Goal: Task Accomplishment & Management: Manage account settings

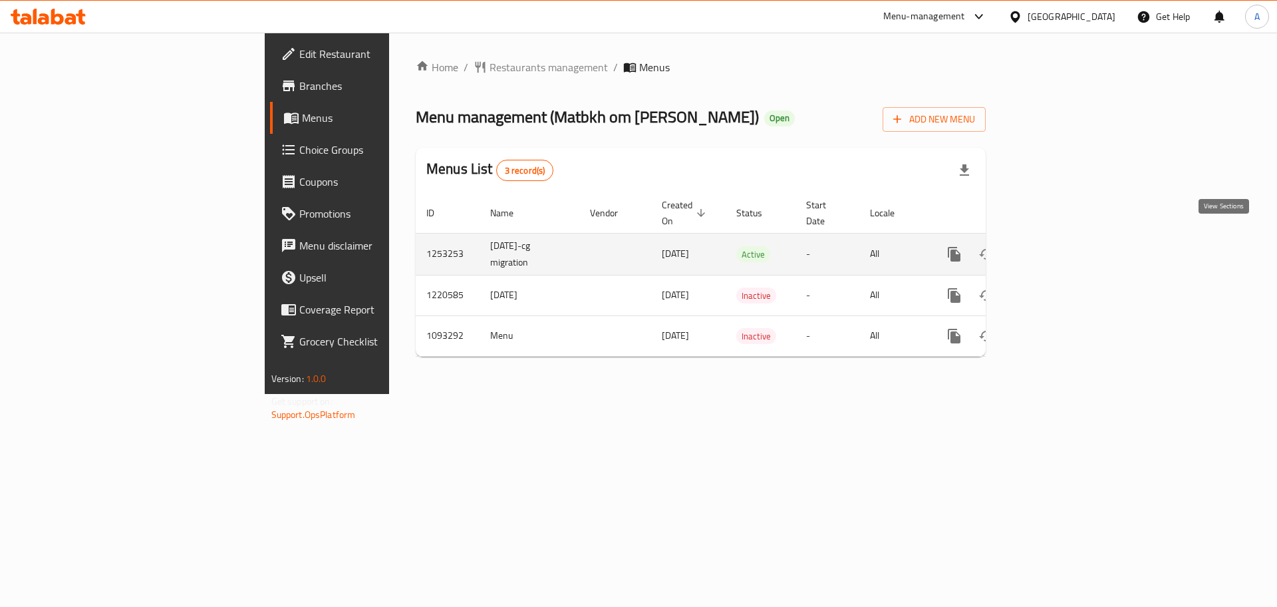
click at [1058, 246] on icon "enhanced table" at bounding box center [1050, 254] width 16 height 16
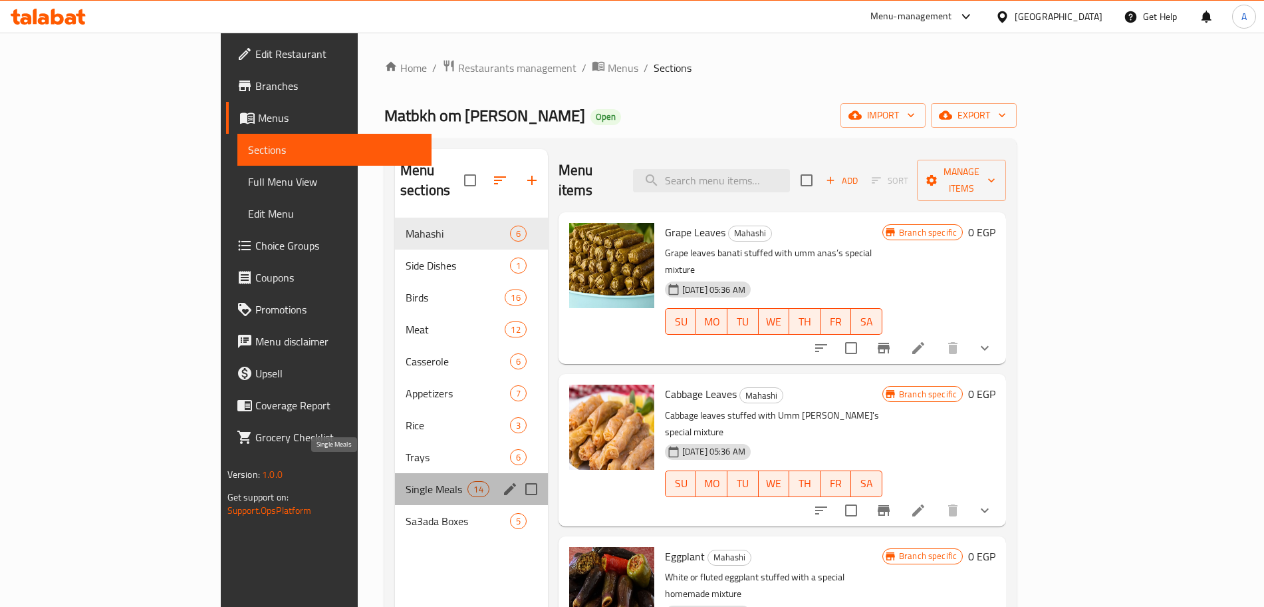
click at [406, 481] on span "Single Meals" at bounding box center [437, 489] width 63 height 16
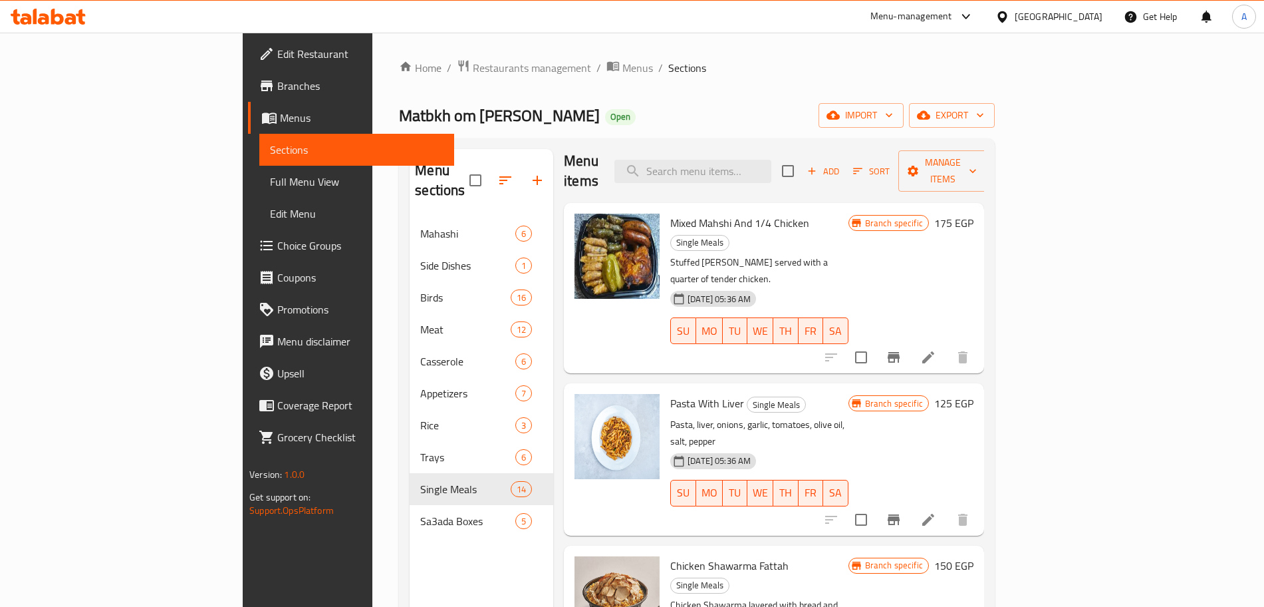
scroll to position [9, 0]
click at [804, 324] on div "Menu items Add Sort Manage items Mixed Mahshi And 1/4 Chicken Single Meals Stuf…" at bounding box center [768, 452] width 431 height 607
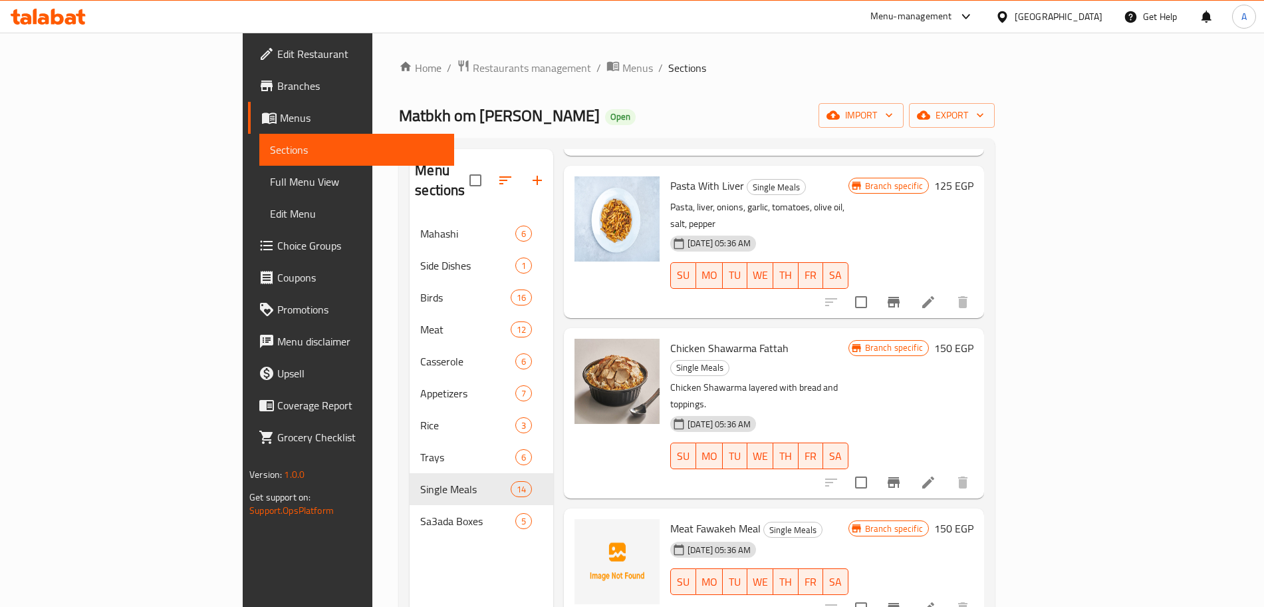
scroll to position [228, 0]
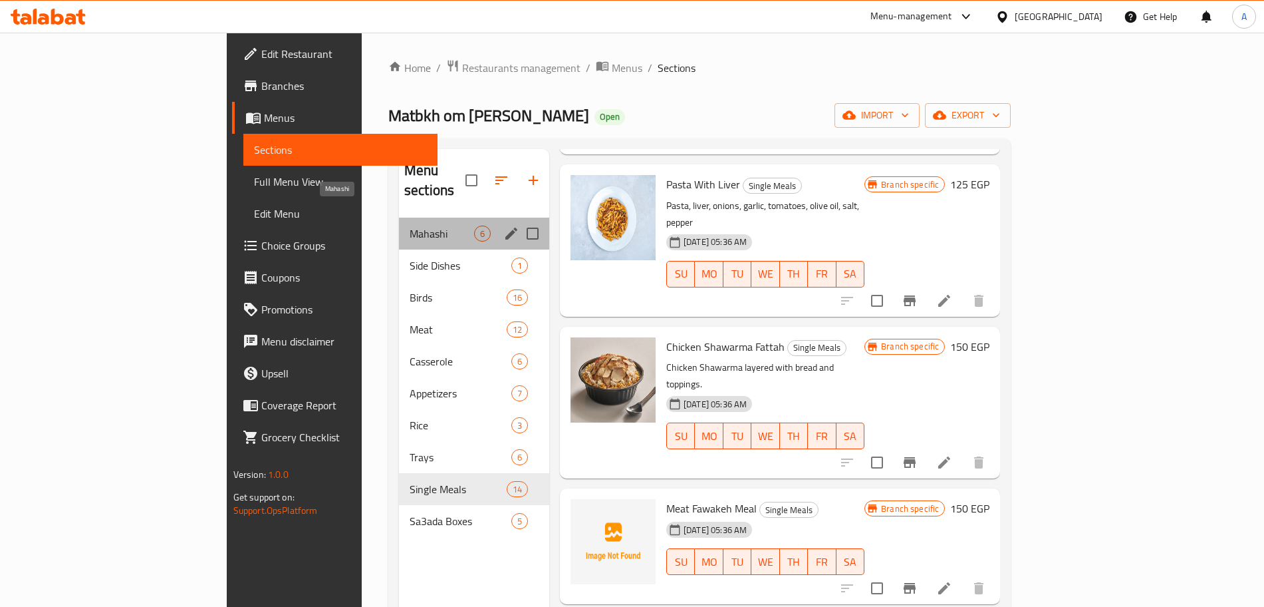
click at [410, 225] on span "Mahashi" at bounding box center [442, 233] width 65 height 16
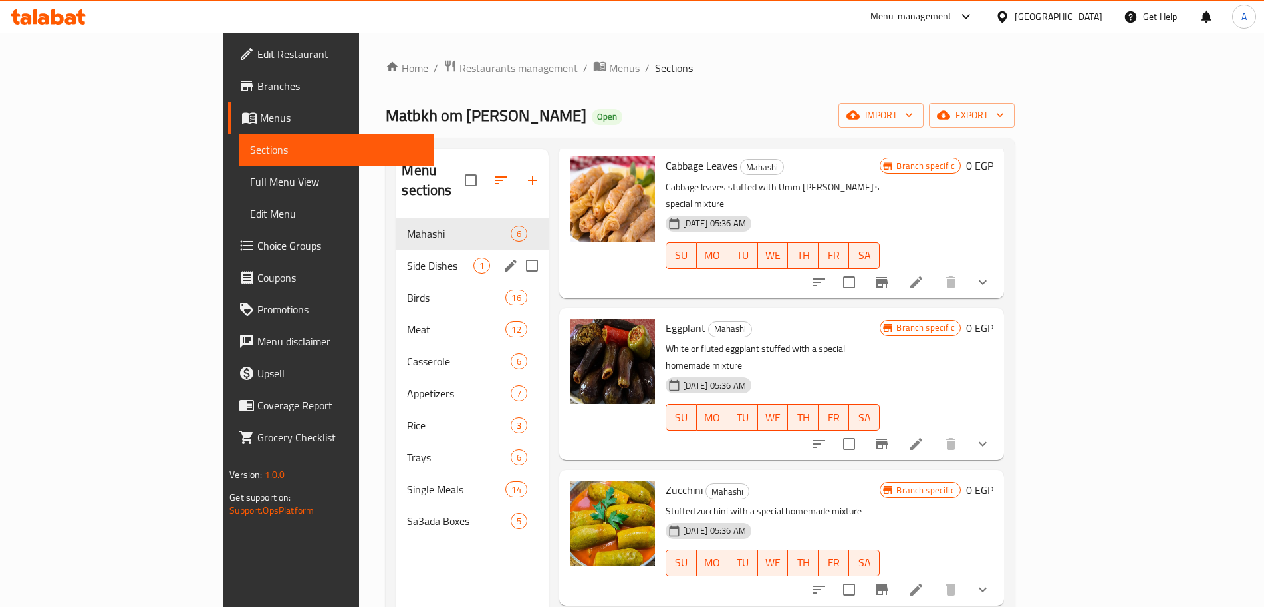
click at [396, 249] on div "Side Dishes 1" at bounding box center [472, 265] width 152 height 32
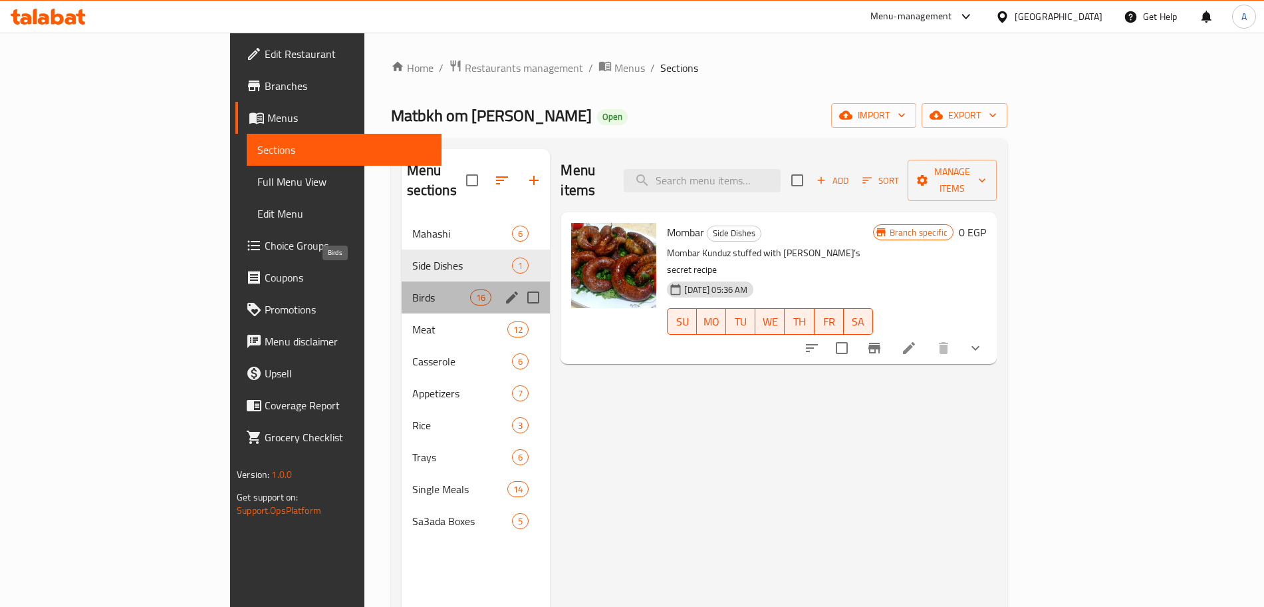
click at [412, 289] on span "Birds" at bounding box center [441, 297] width 59 height 16
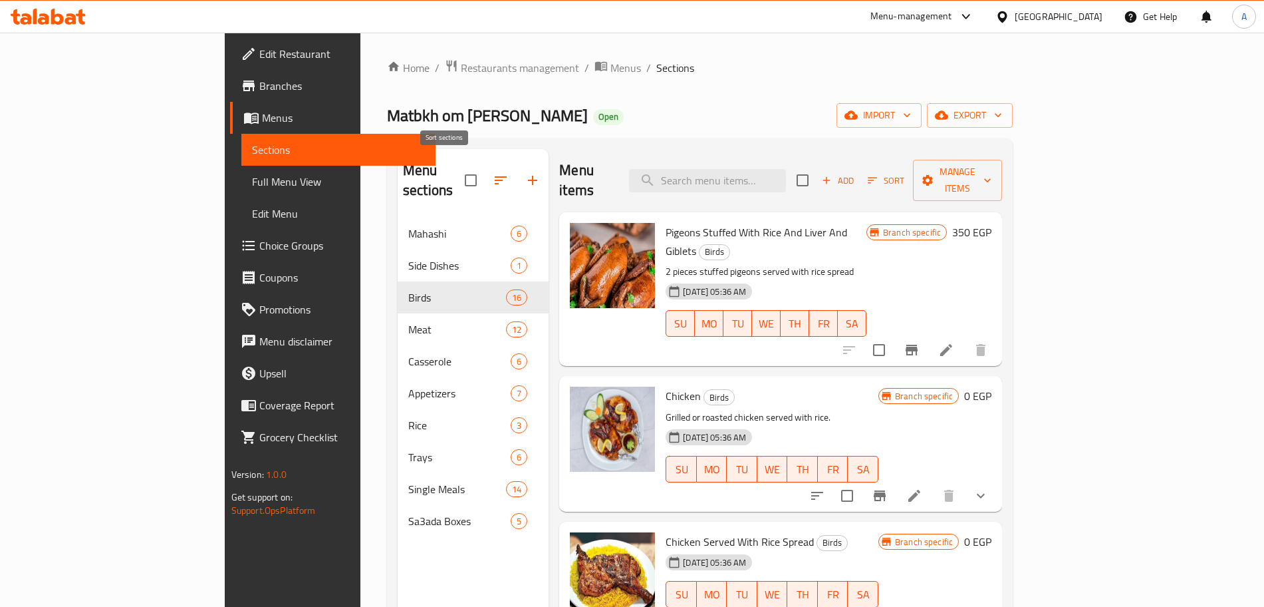
click at [493, 172] on icon "button" at bounding box center [501, 180] width 16 height 16
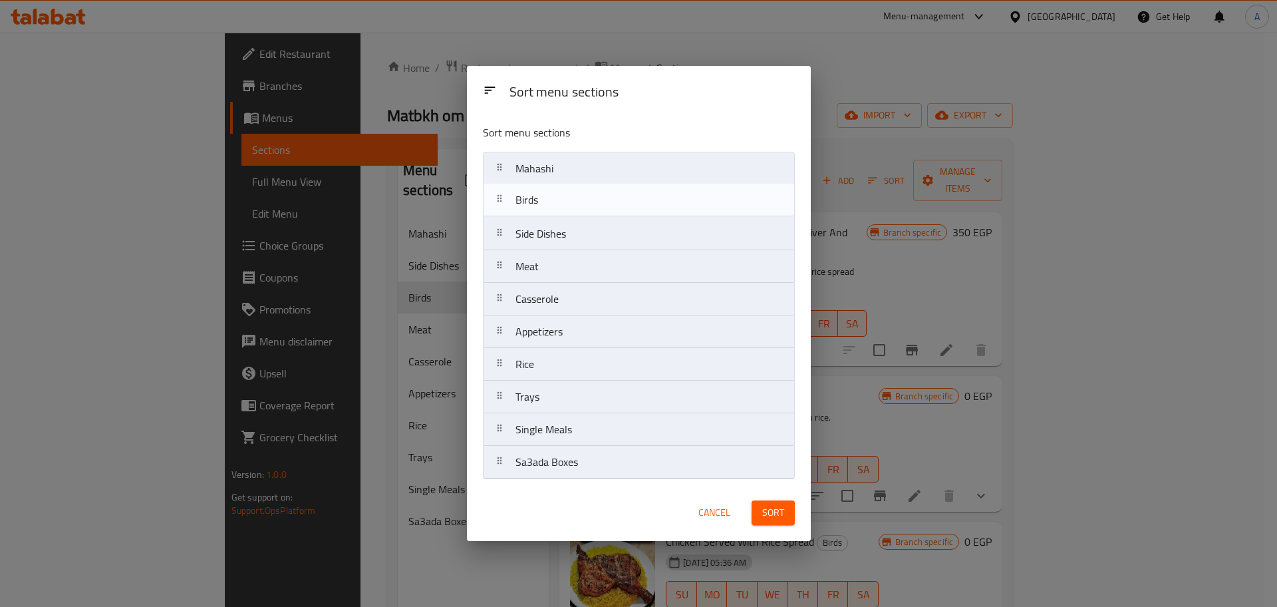
drag, startPoint x: 595, startPoint y: 239, endPoint x: 595, endPoint y: 202, distance: 37.2
click at [595, 202] on nav "Mahashi Side Dishes Birds Meat Casserole Appetizers Rice Trays Single Meals Sa3…" at bounding box center [639, 315] width 312 height 327
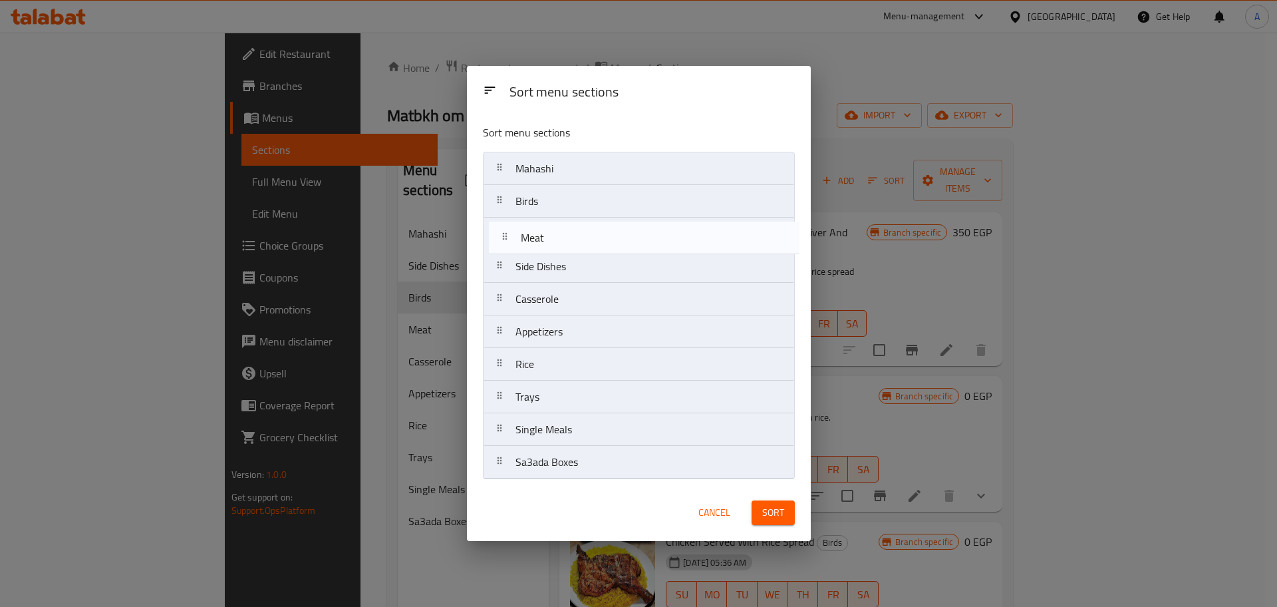
drag, startPoint x: 590, startPoint y: 263, endPoint x: 595, endPoint y: 231, distance: 32.4
click at [595, 231] on nav "Mahashi Birds Side Dishes Meat Casserole Appetizers Rice Trays Single Meals Sa3…" at bounding box center [639, 315] width 312 height 327
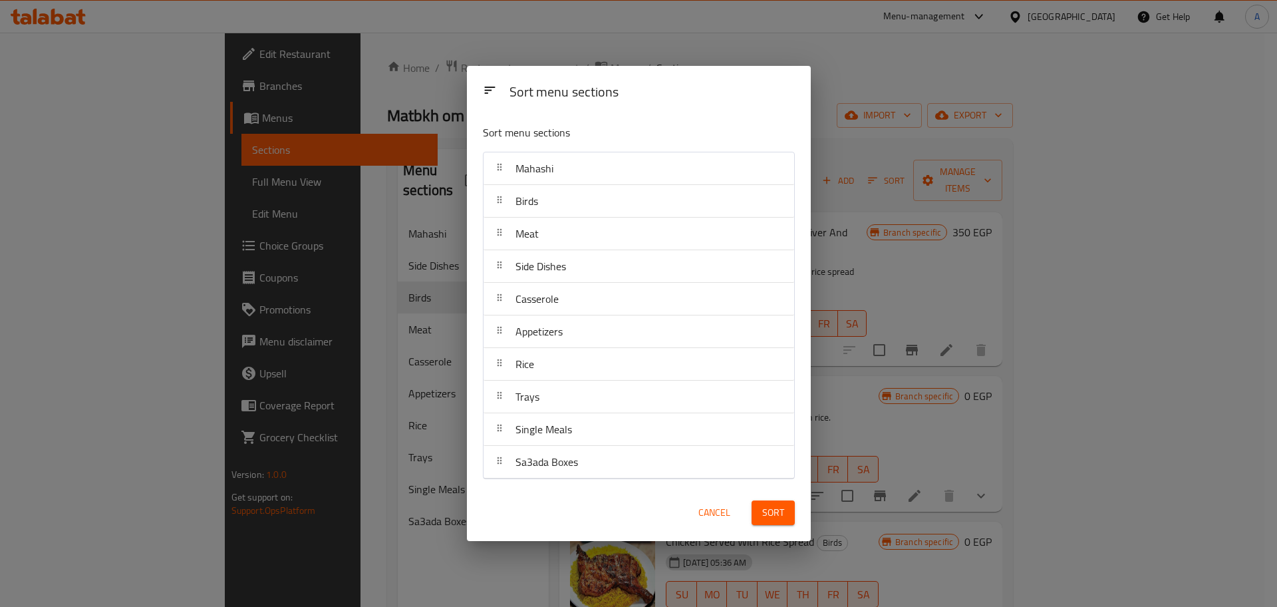
click at [765, 514] on span "Sort" at bounding box center [773, 512] width 22 height 17
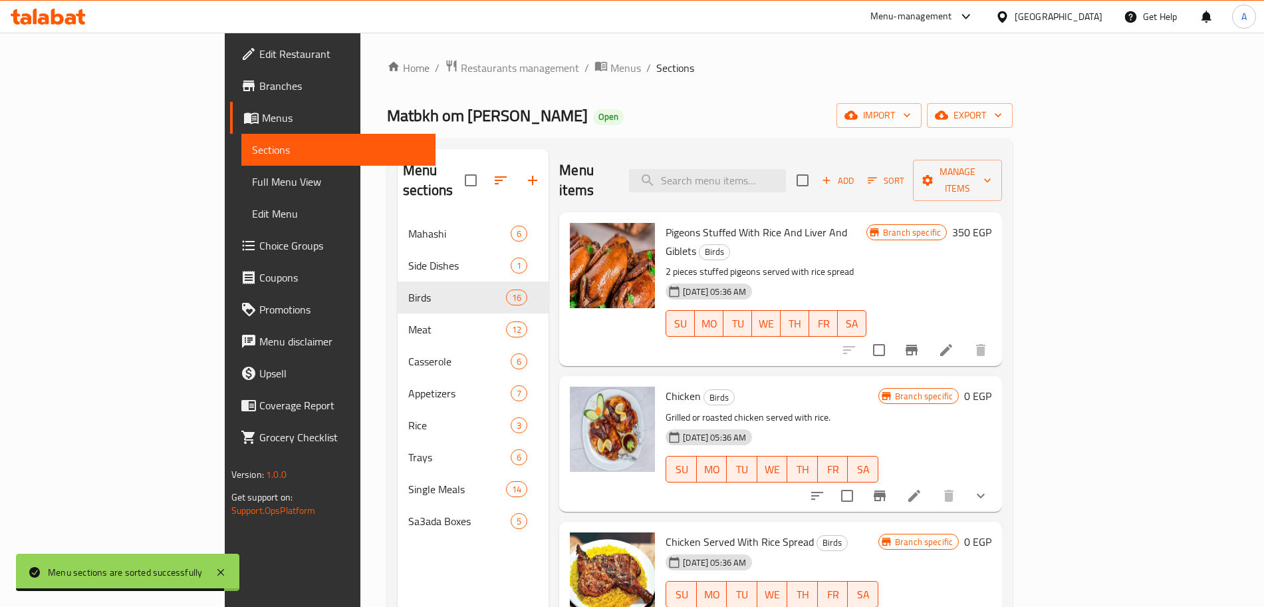
click at [676, 85] on div "Home / Restaurants management / Menus / Sections Matbkh om Anas Open import exp…" at bounding box center [700, 412] width 626 height 707
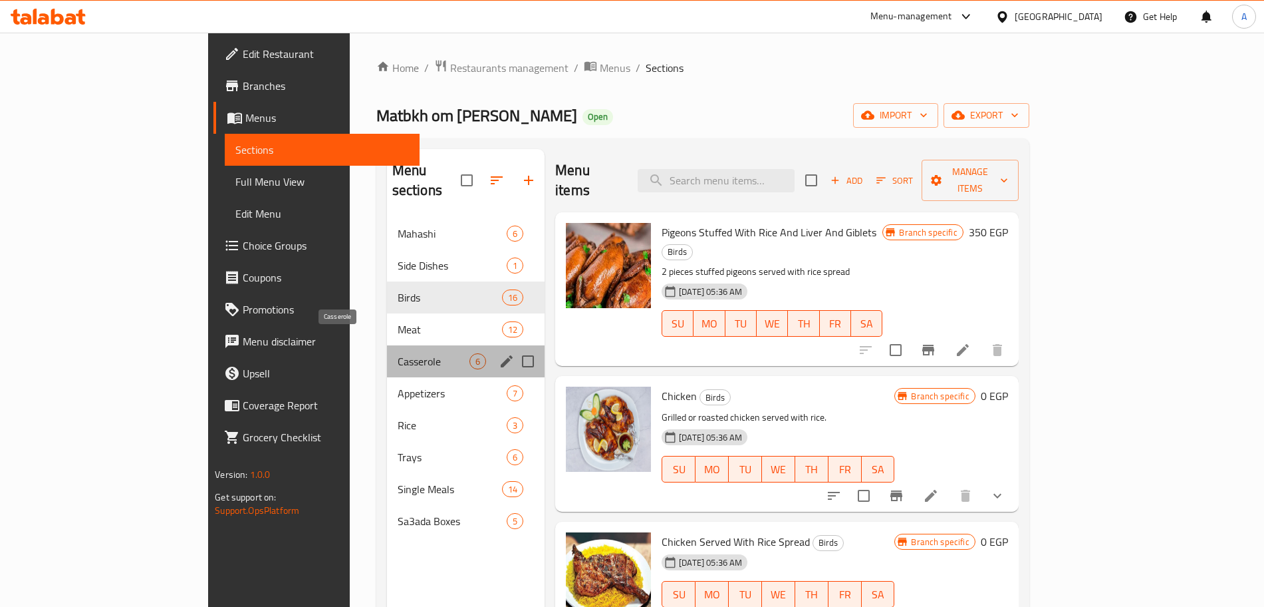
click at [398, 353] on span "Casserole" at bounding box center [434, 361] width 72 height 16
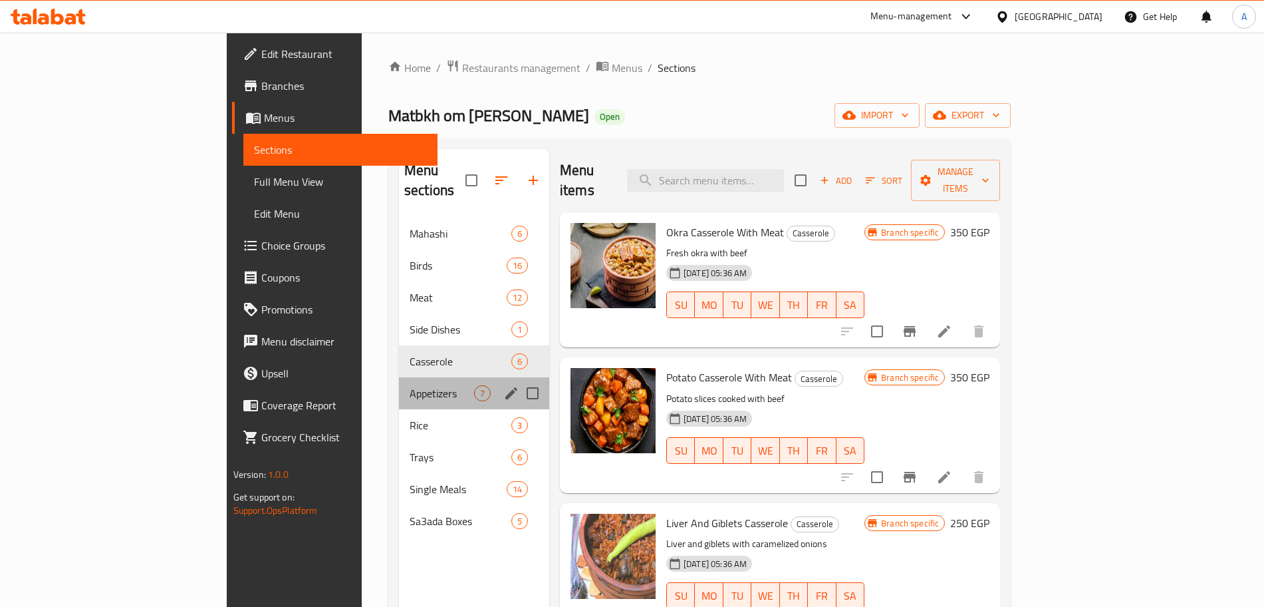
click at [399, 377] on div "Appetizers 7" at bounding box center [474, 393] width 150 height 32
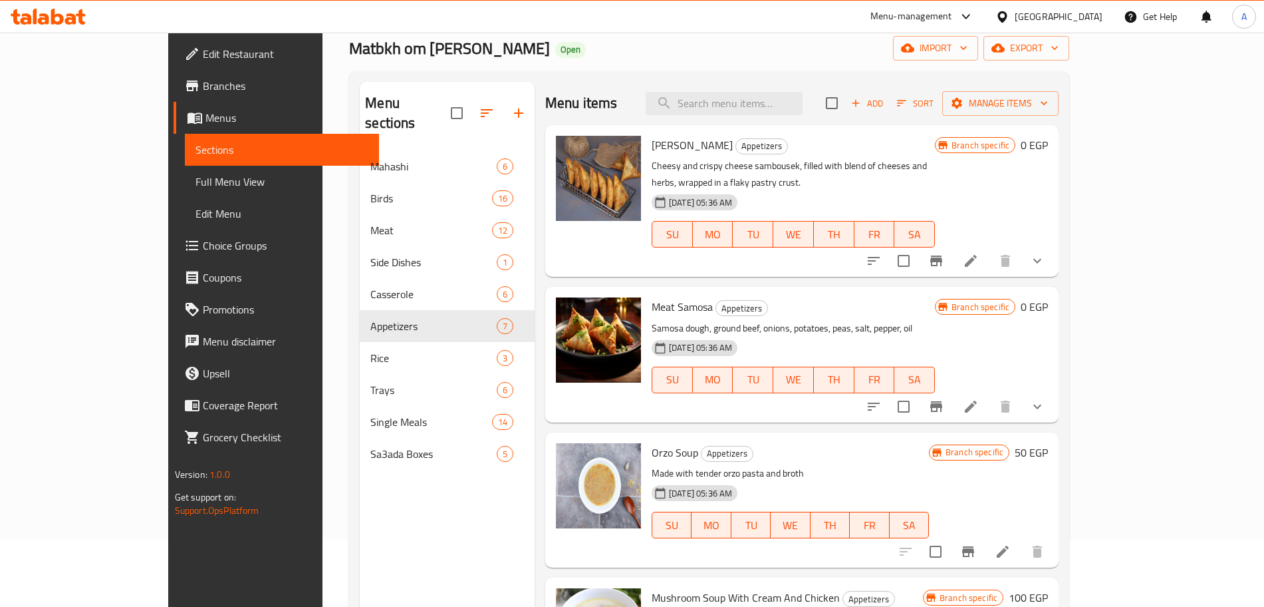
scroll to position [65, 0]
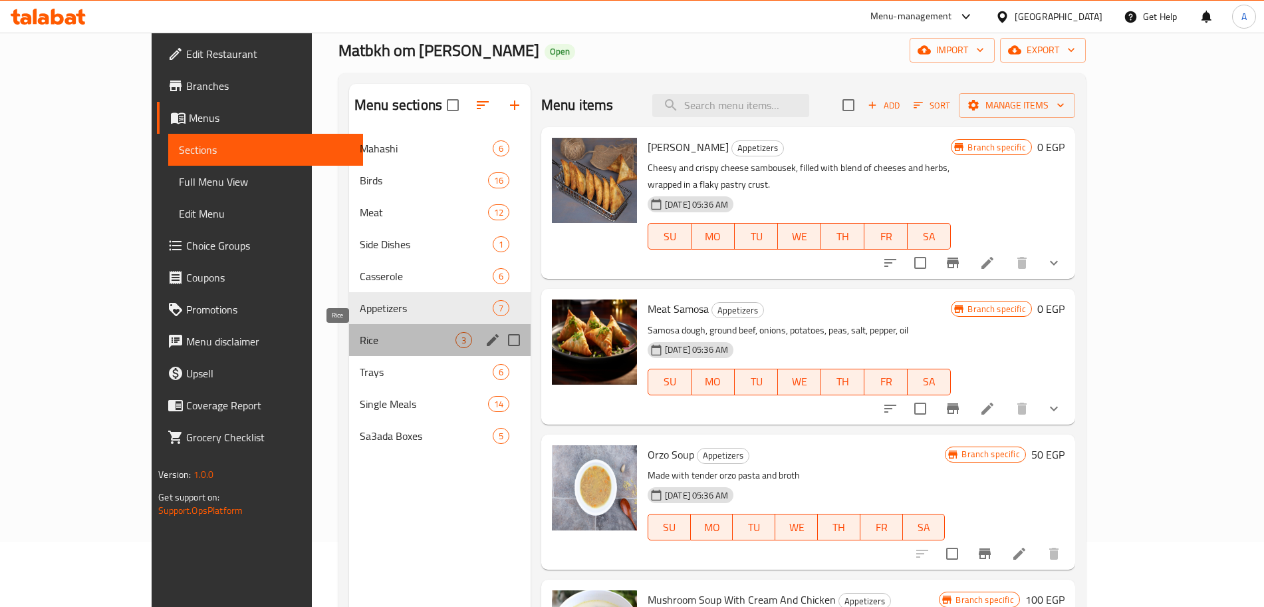
click at [360, 341] on span "Rice" at bounding box center [408, 340] width 96 height 16
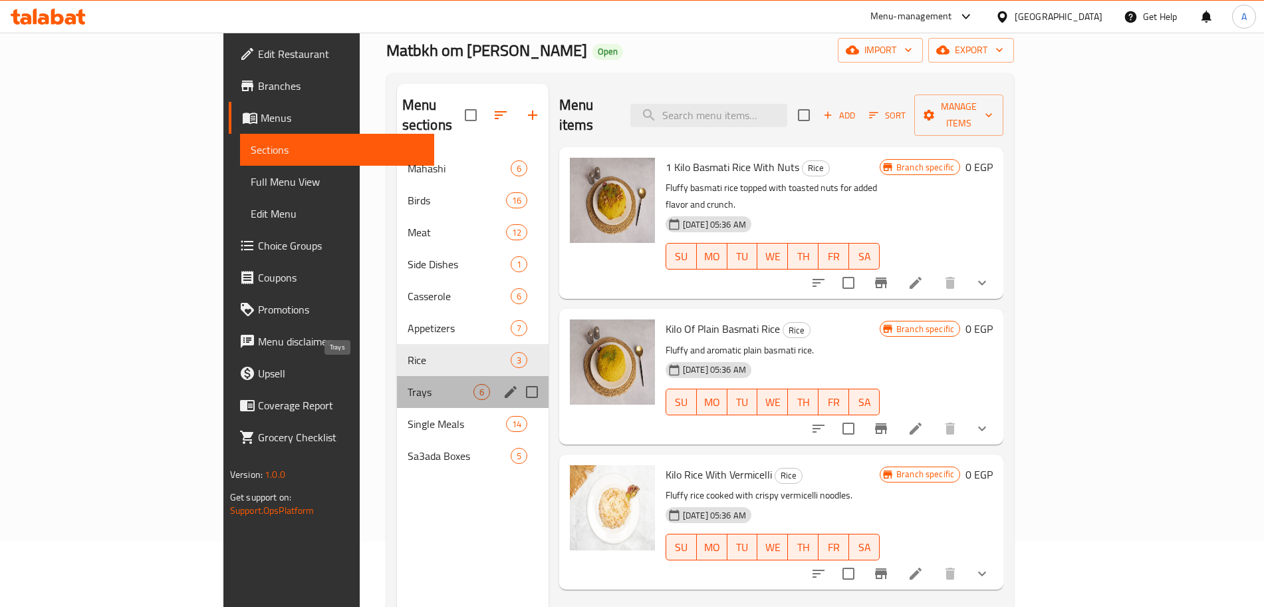
click at [408, 384] on span "Trays" at bounding box center [441, 392] width 66 height 16
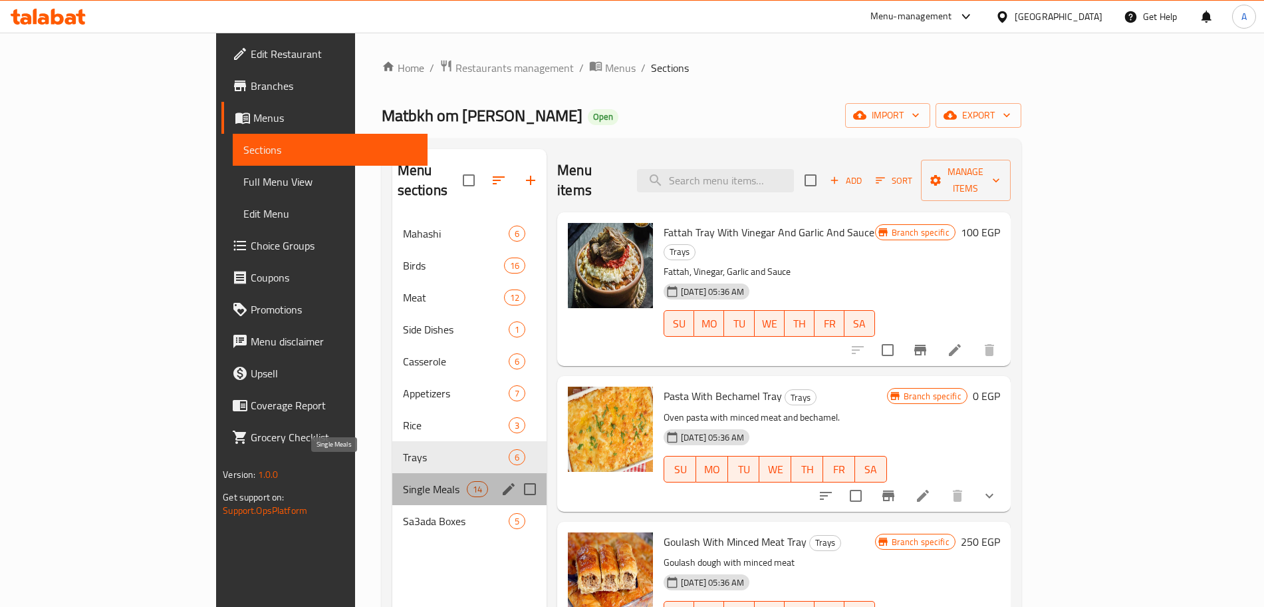
click at [403, 481] on span "Single Meals" at bounding box center [435, 489] width 64 height 16
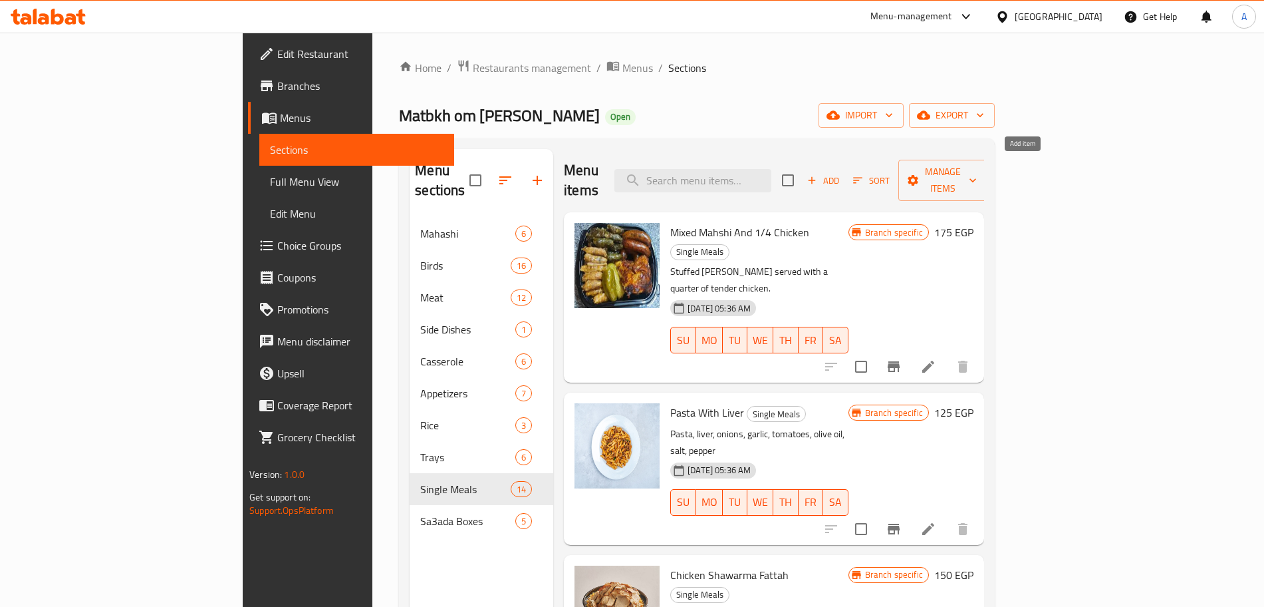
click at [841, 173] on span "Add" at bounding box center [823, 180] width 36 height 15
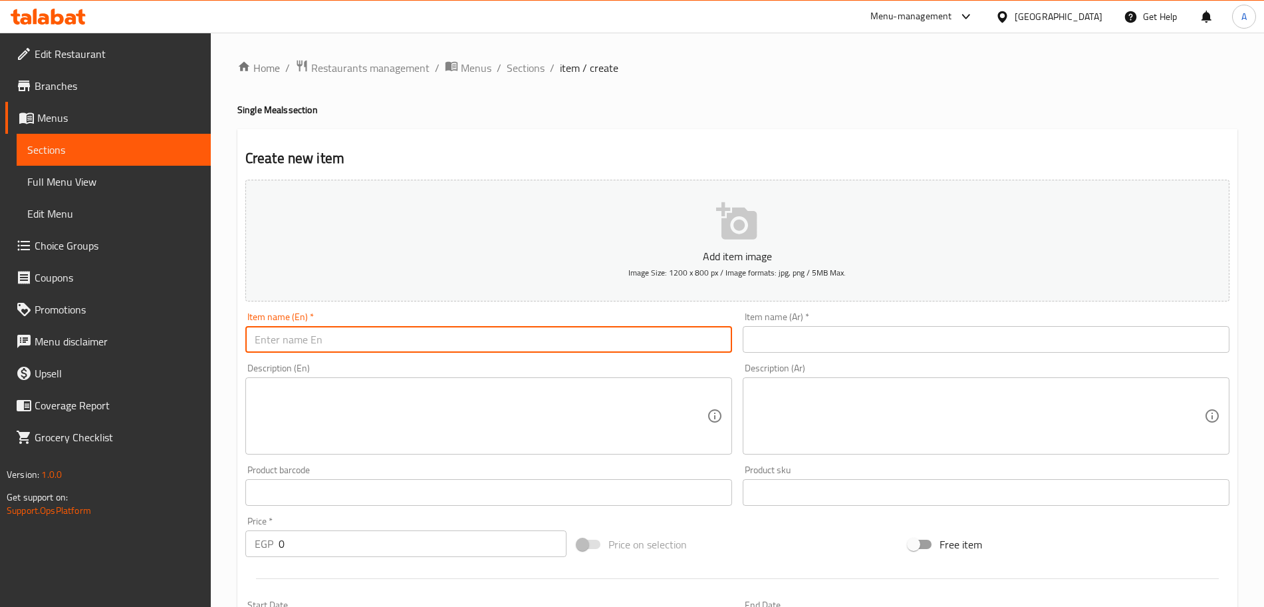
click at [438, 335] on input "text" at bounding box center [488, 339] width 487 height 27
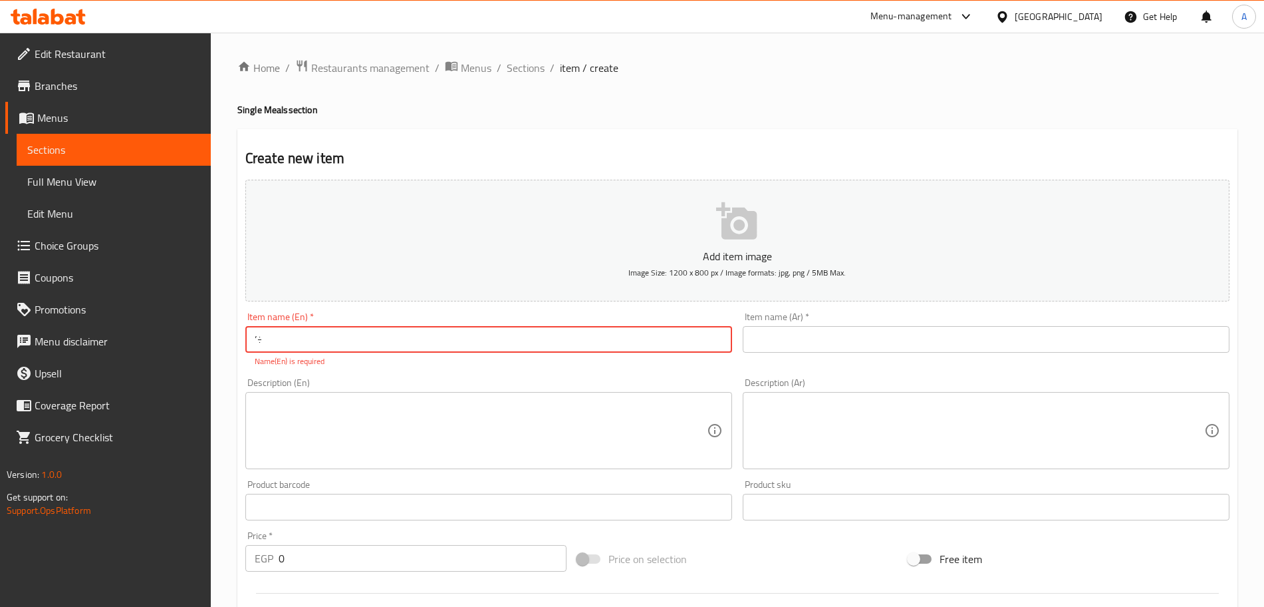
type input "’"
type input "Mix Grill Meal"
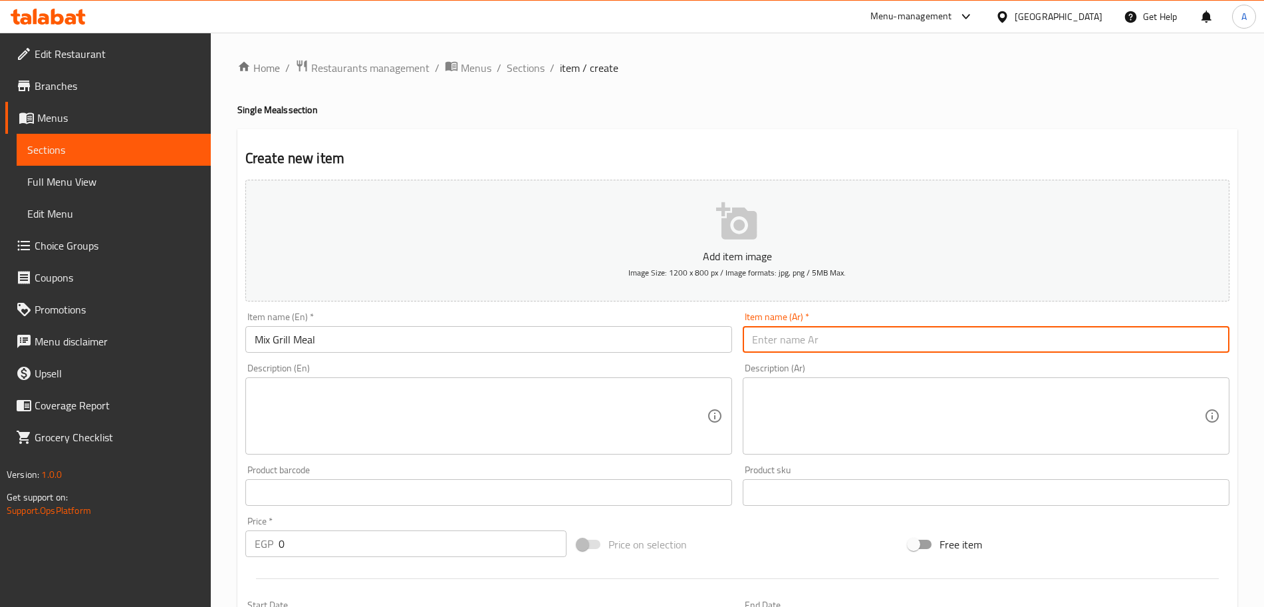
click at [867, 335] on input "text" at bounding box center [986, 339] width 487 height 27
type input "و"
paste input "وجبه ميكس جريل"
type input "وجبه ميكس جريل"
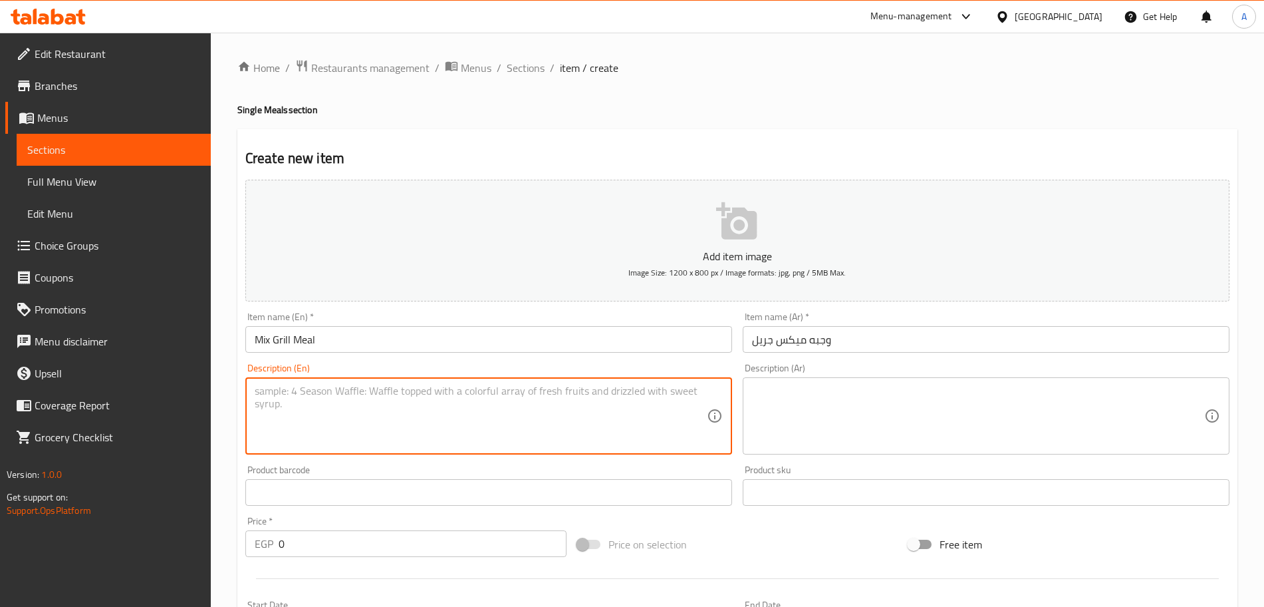
click at [344, 408] on textarea at bounding box center [481, 415] width 452 height 63
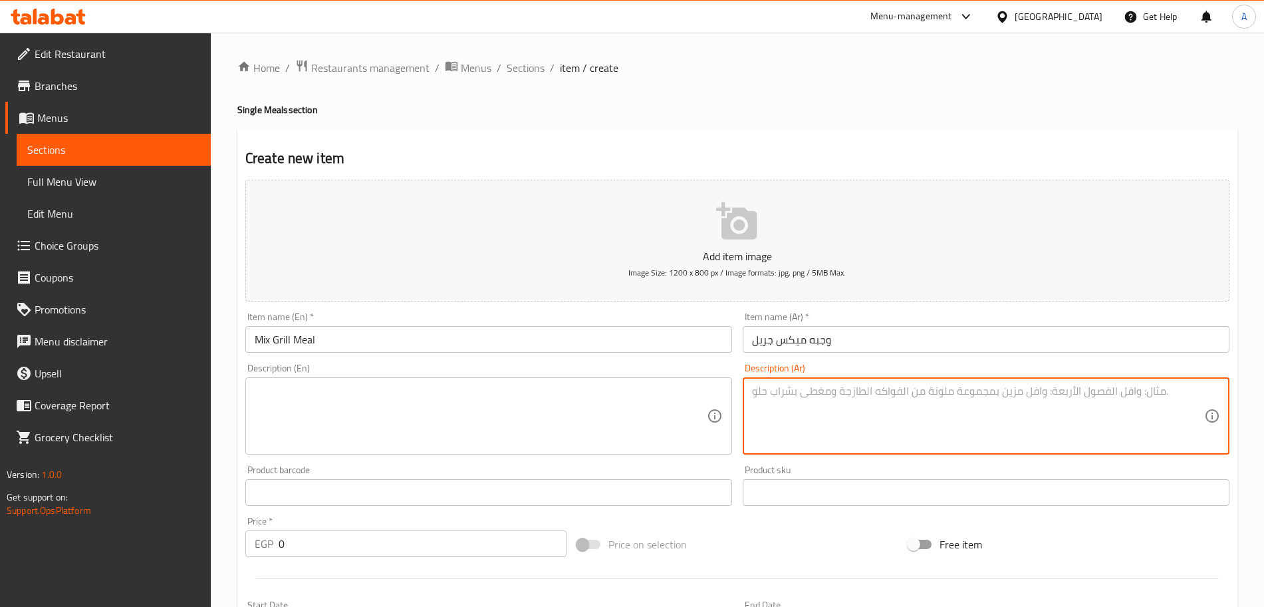
click at [775, 408] on textarea at bounding box center [978, 415] width 452 height 63
paste textarea "قطعتين كفته وقطعتين بانيه وارز بسمتي قطعه سمبوسه"
type textarea "قطعتين كفته وقطعتين بانيه وارز بسمتي قطعه سمبوسه"
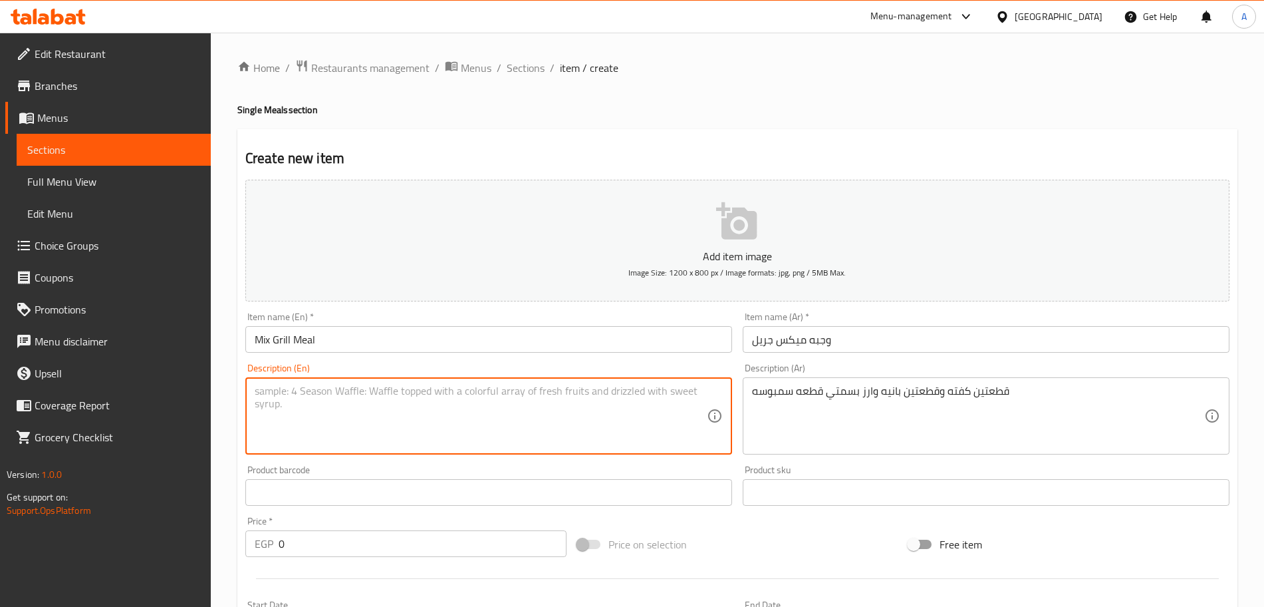
click at [331, 393] on textarea at bounding box center [481, 415] width 452 height 63
click at [363, 390] on textarea "2 Kofta Pieces, 2 Pane Pieces served with basmati rice and 1 Sambosak" at bounding box center [481, 415] width 452 height 63
click at [297, 390] on textarea "2 Kofta Pieces, 2 Pane pieces served with basmati rice and 1 Sambosak" at bounding box center [481, 415] width 452 height 63
click at [347, 415] on textarea "2 Kofta pieces, 2 Pane pieces served with basmati rice and 1 Sambosak" at bounding box center [481, 415] width 452 height 63
click at [584, 392] on textarea "2 Kofta pieces, 2 Pane pieces served with basmati rice and 1 Sambosak" at bounding box center [481, 415] width 452 height 63
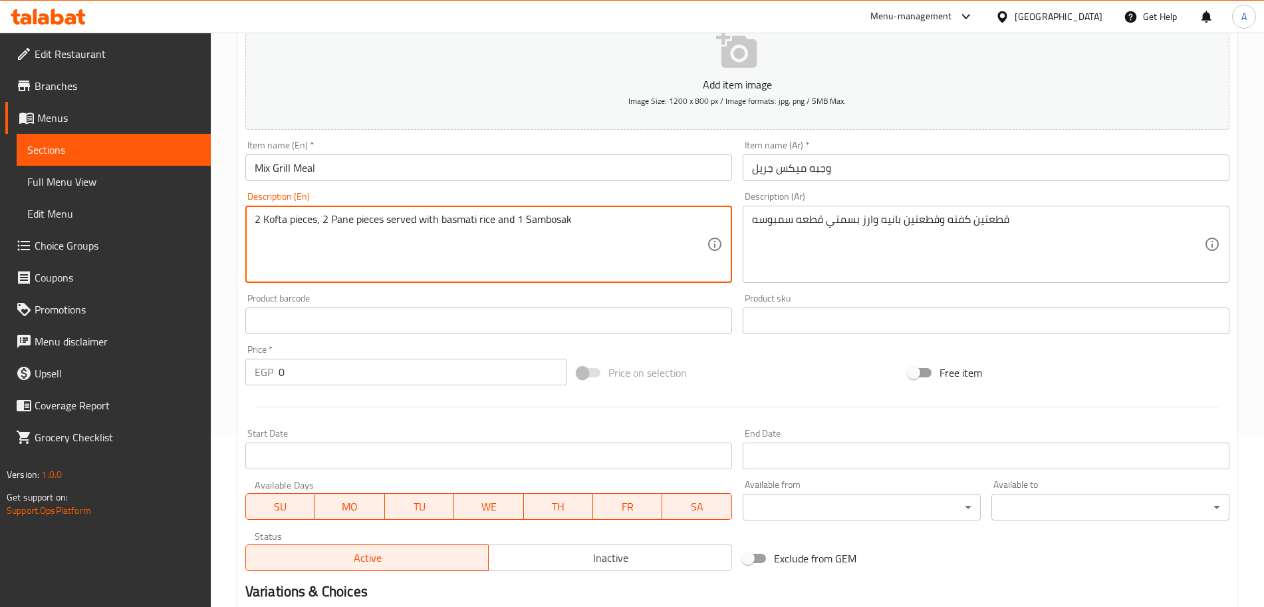
scroll to position [183, 0]
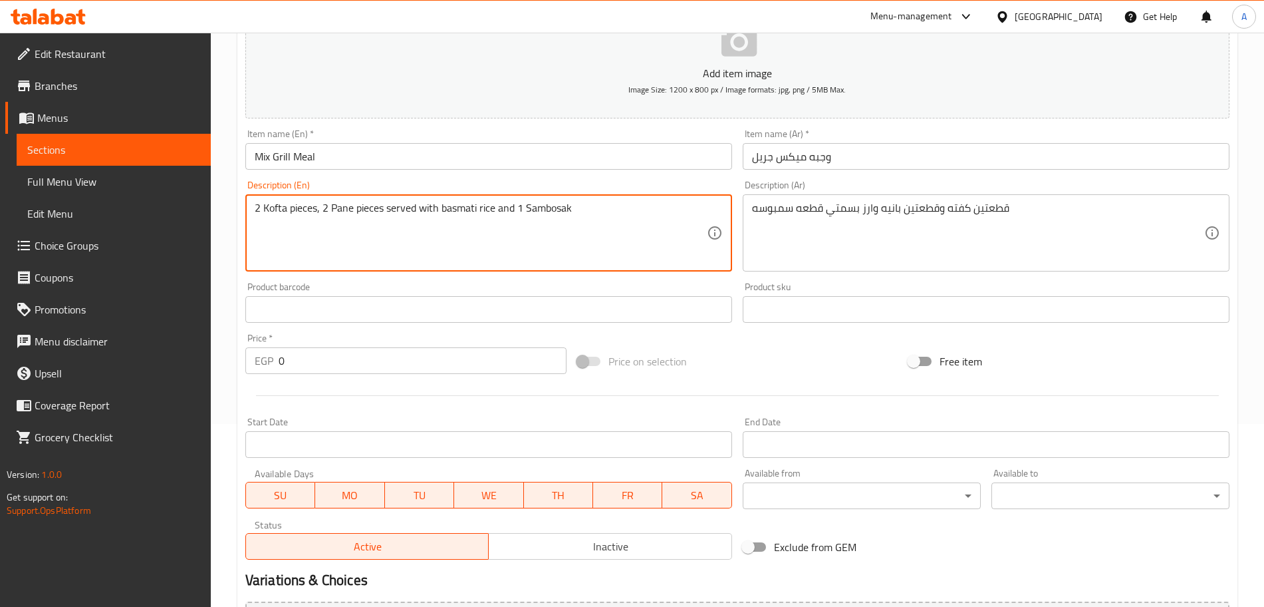
type textarea "2 Kofta pieces, 2 Pane pieces served with basmati rice and 1 Sambosak"
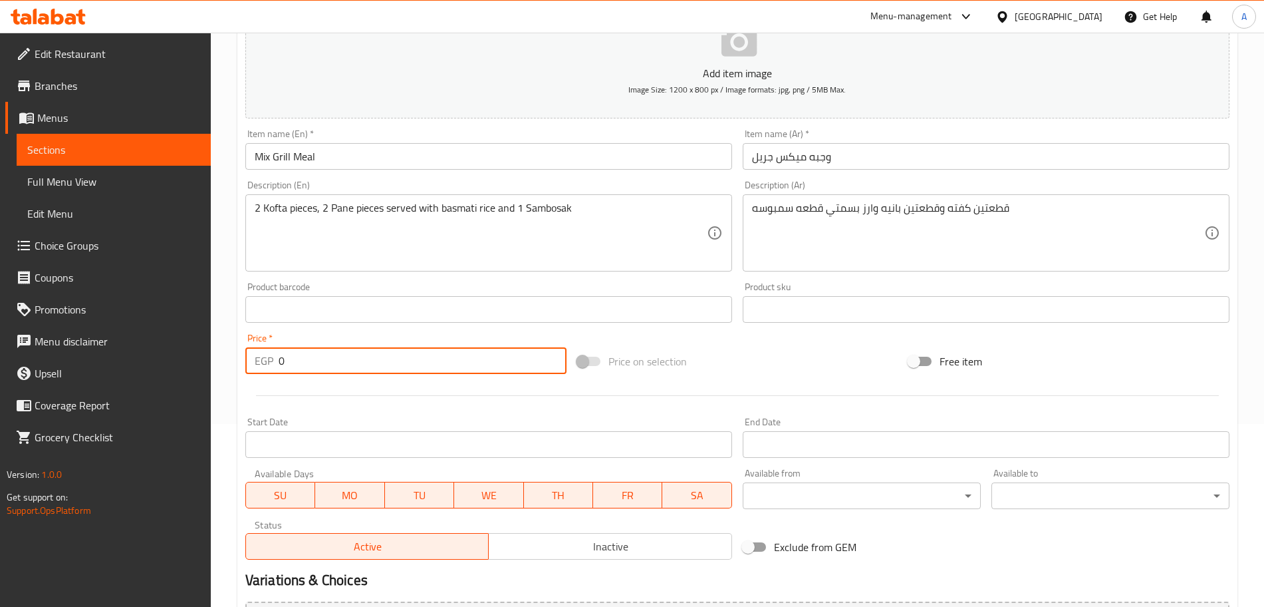
click at [418, 365] on input "0" at bounding box center [423, 360] width 288 height 27
type input "250"
click at [843, 368] on div "Price on selection" at bounding box center [738, 361] width 332 height 36
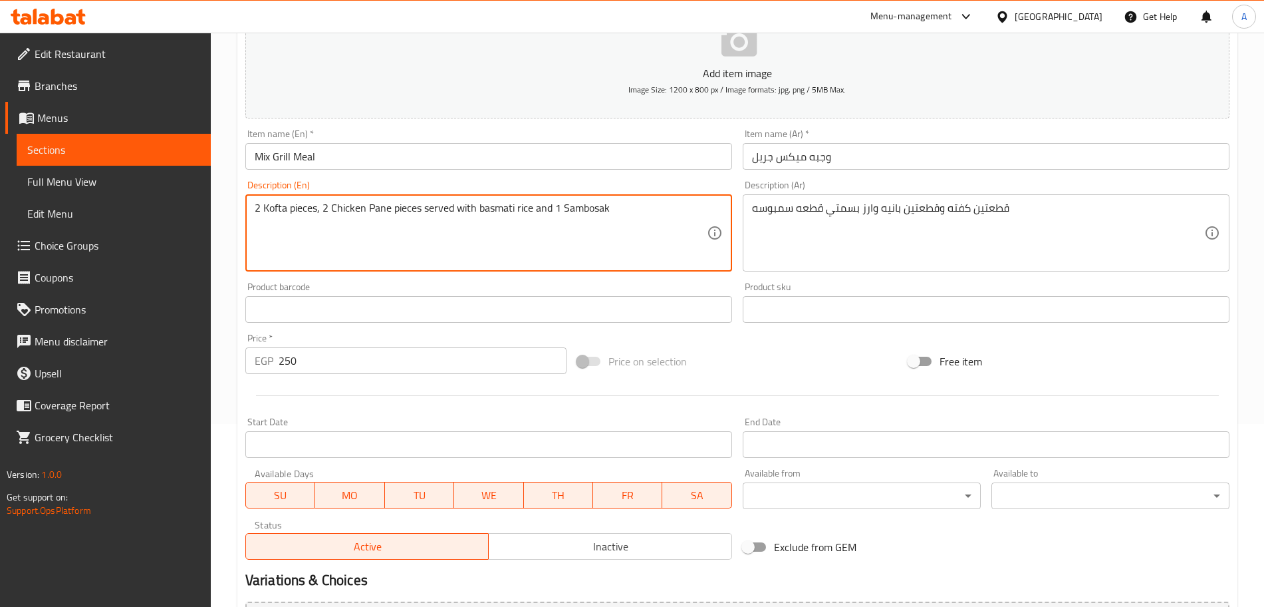
click at [454, 247] on textarea "2 Kofta pieces, 2 Chicken Pane pieces served with basmati rice and 1 Sambosak" at bounding box center [481, 233] width 452 height 63
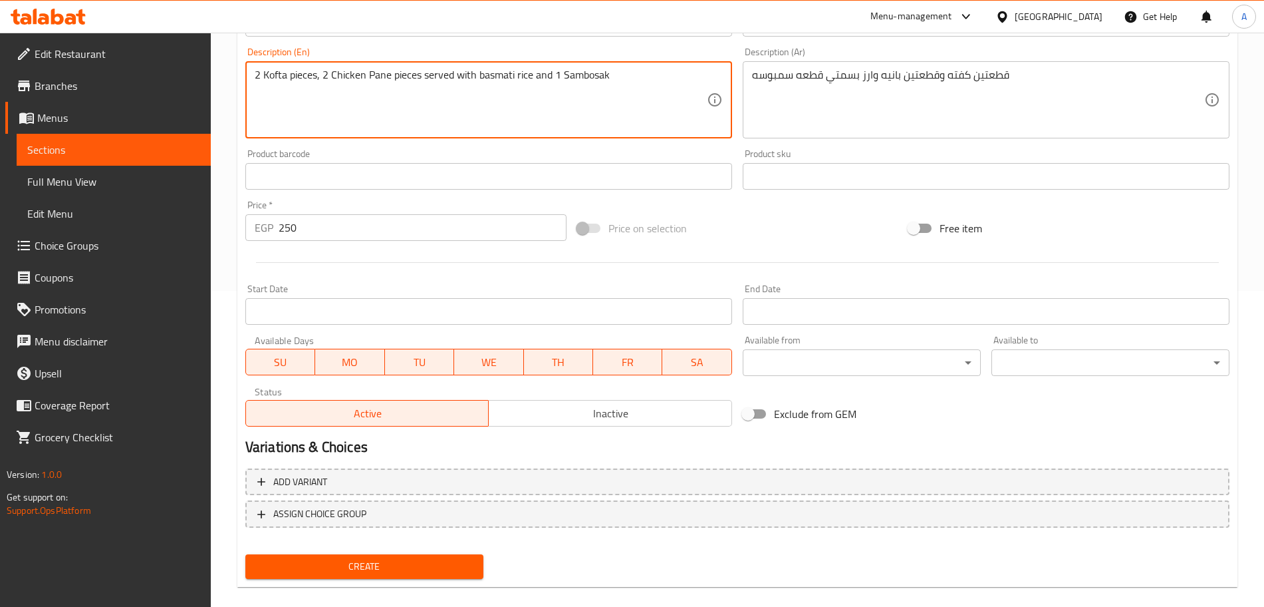
scroll to position [333, 0]
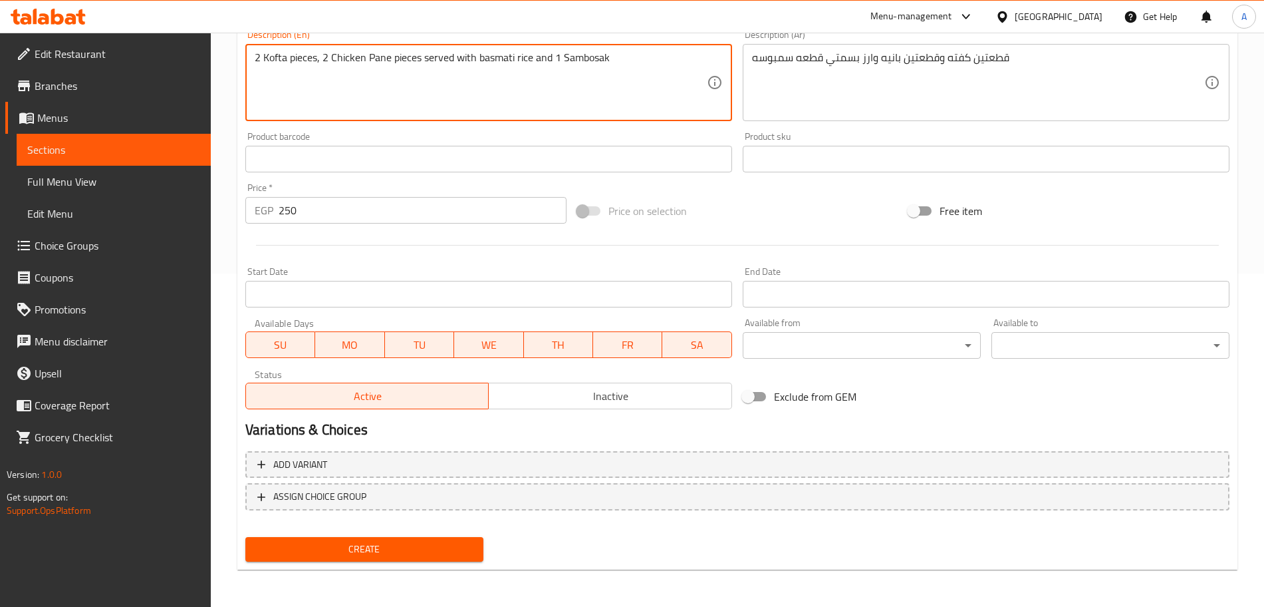
type textarea "2 Kofta pieces, 2 Chicken Pane pieces served with basmati rice and 1 Sambosak"
click at [430, 553] on span "Create" at bounding box center [364, 549] width 217 height 17
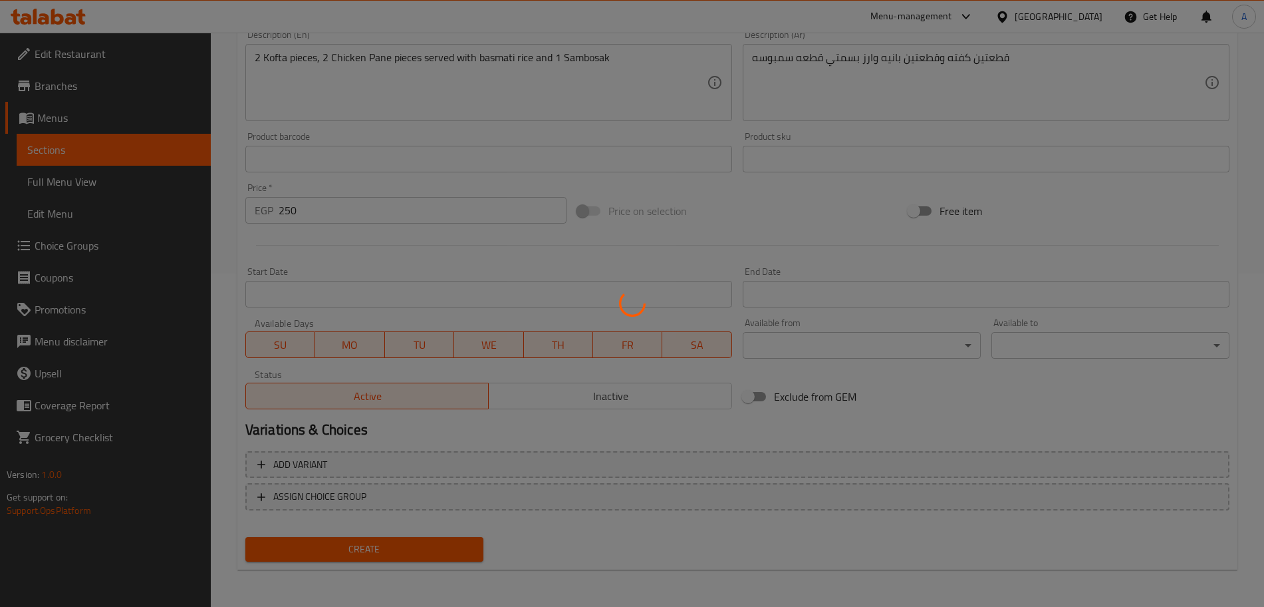
type input "0"
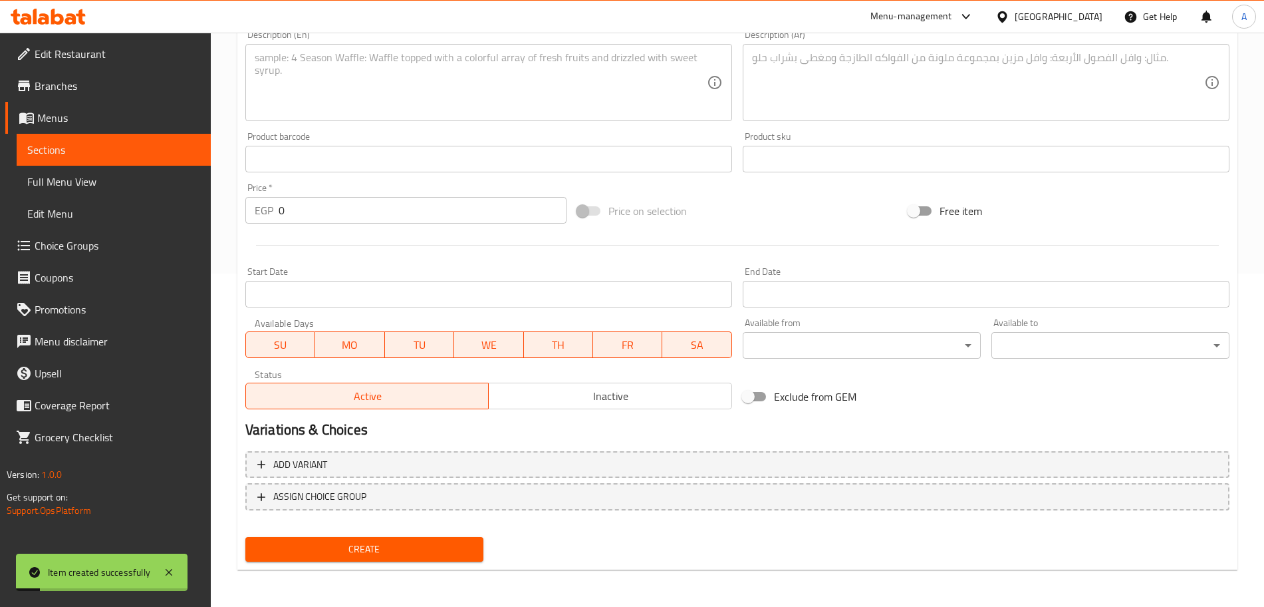
scroll to position [0, 0]
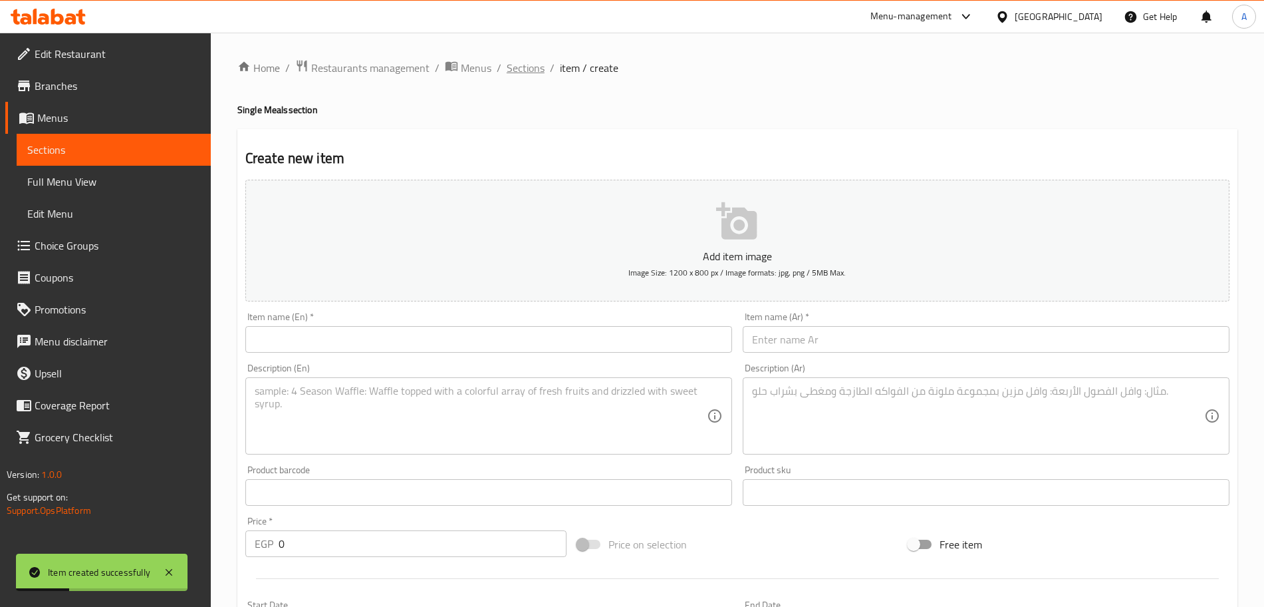
click at [522, 67] on span "Sections" at bounding box center [526, 68] width 38 height 16
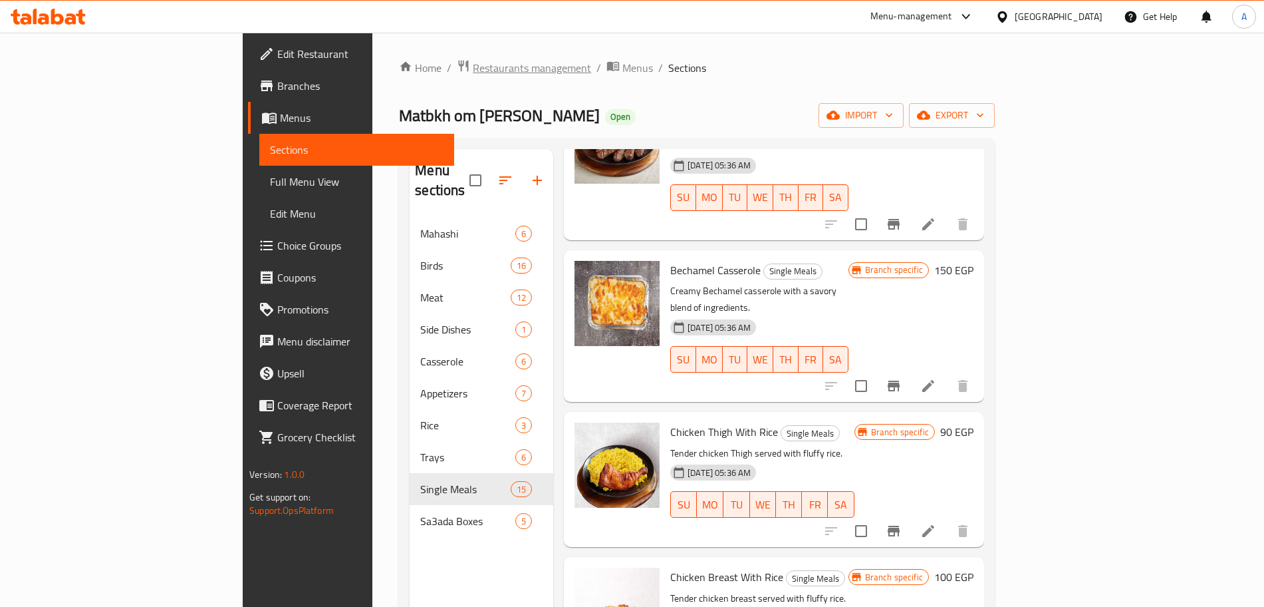
click at [473, 72] on span "Restaurants management" at bounding box center [532, 68] width 118 height 16
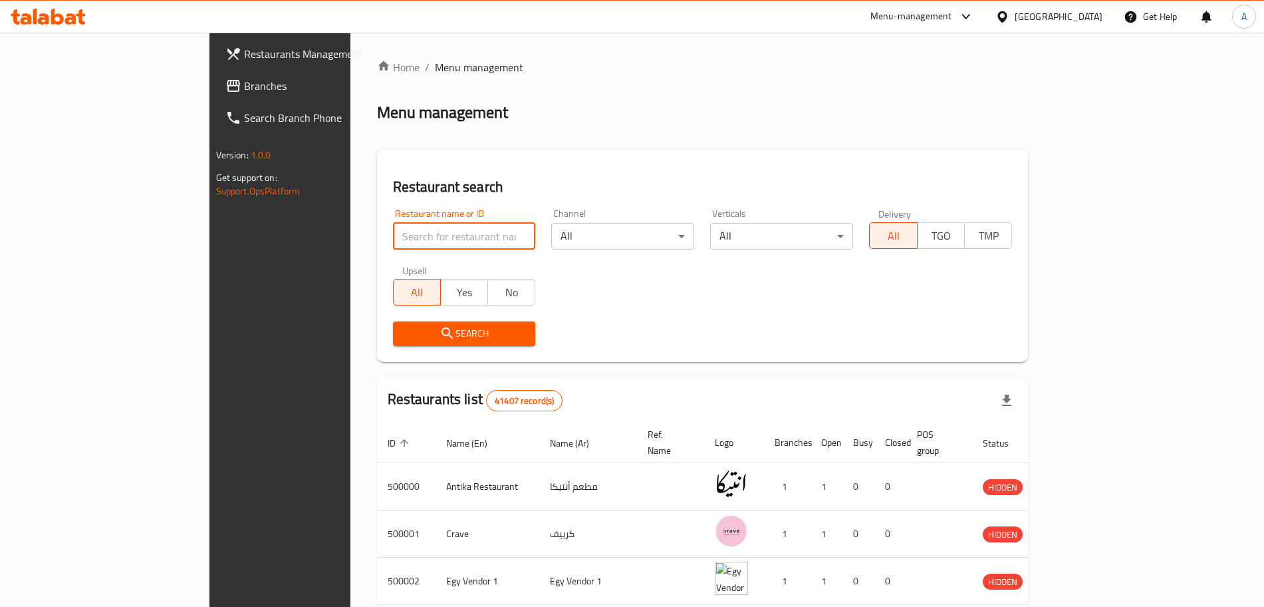
click at [393, 243] on input "search" at bounding box center [464, 236] width 143 height 27
type input "dodz"
click button "Search" at bounding box center [464, 333] width 143 height 25
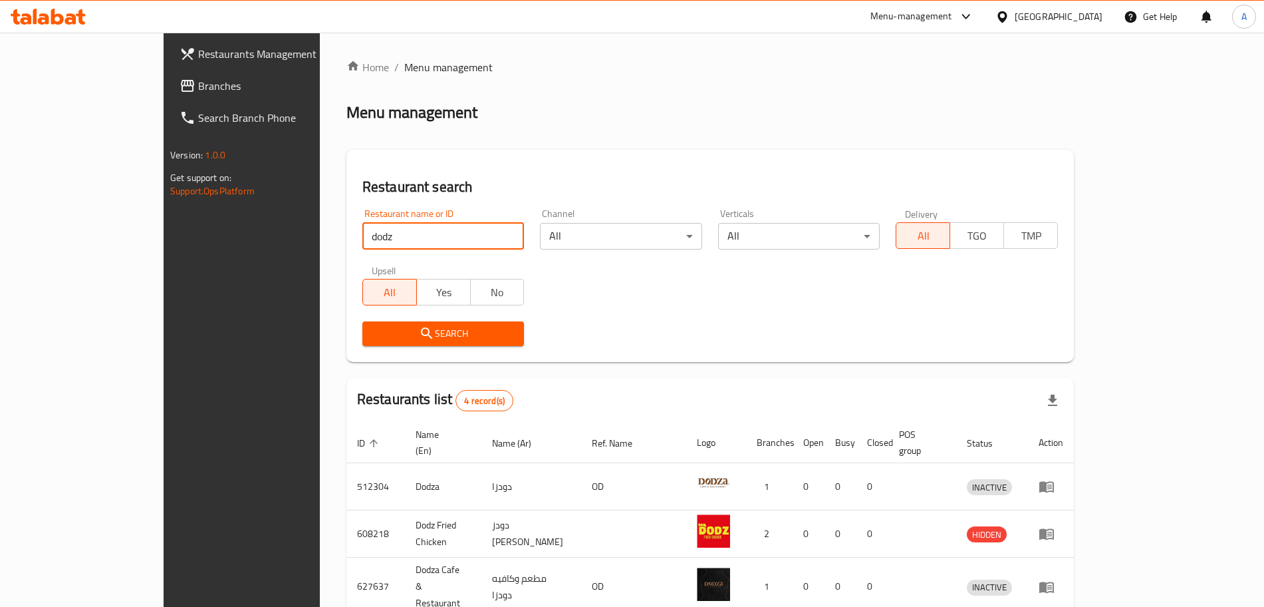
scroll to position [102, 0]
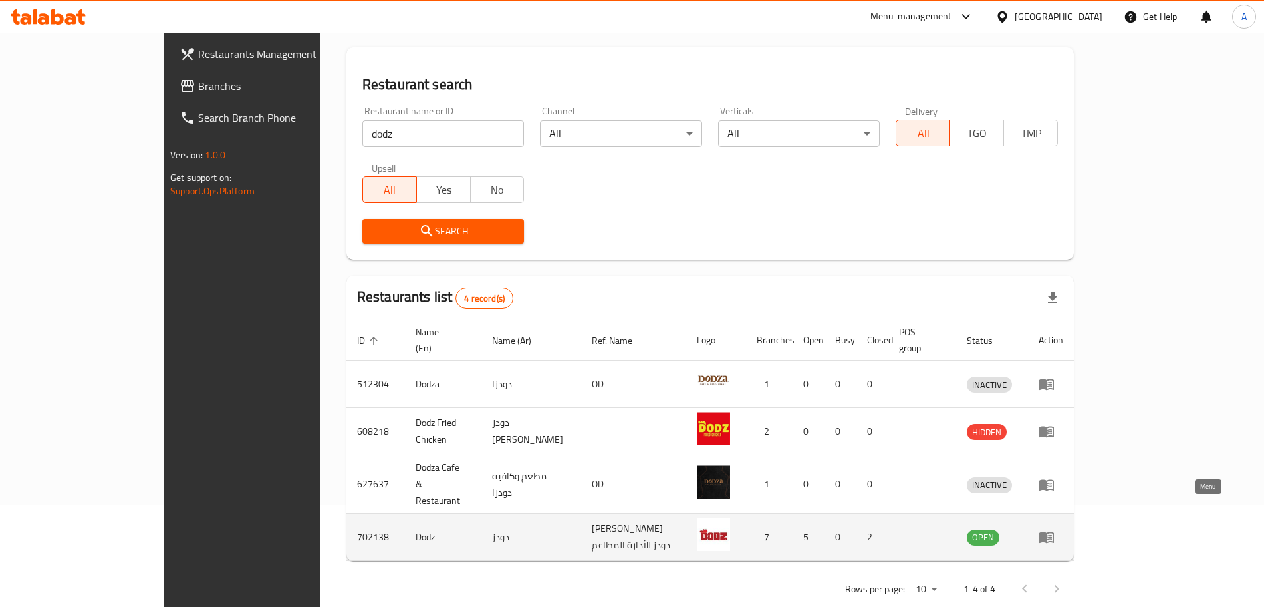
click at [1054, 532] on icon "enhanced table" at bounding box center [1046, 537] width 15 height 11
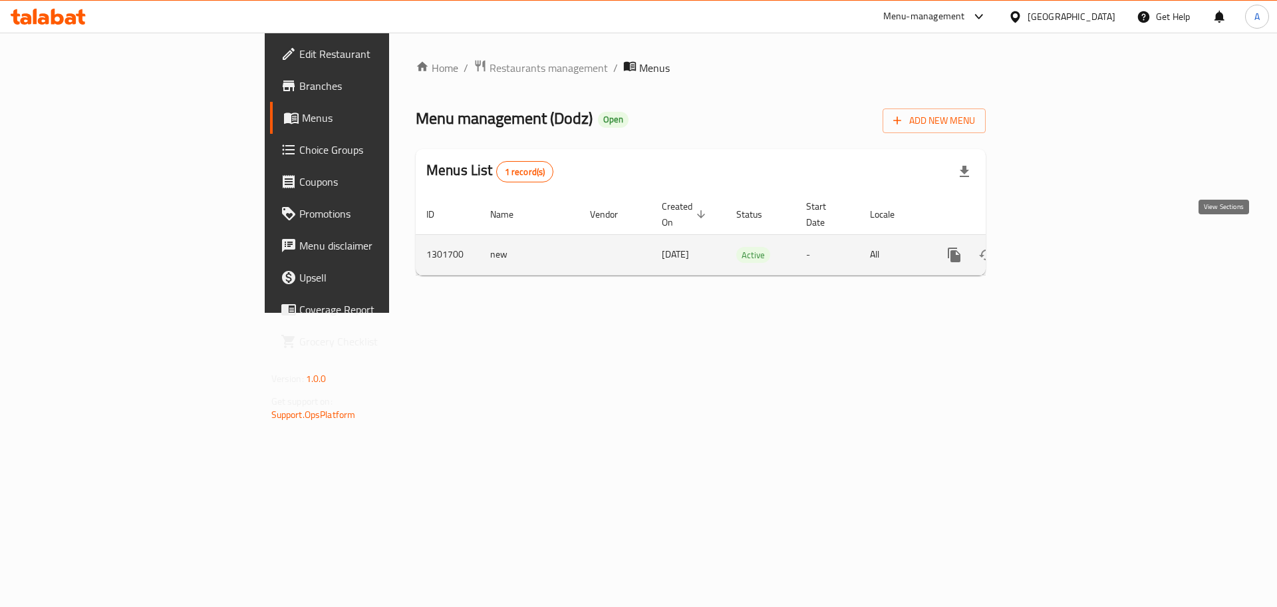
click at [1058, 247] on icon "enhanced table" at bounding box center [1050, 255] width 16 height 16
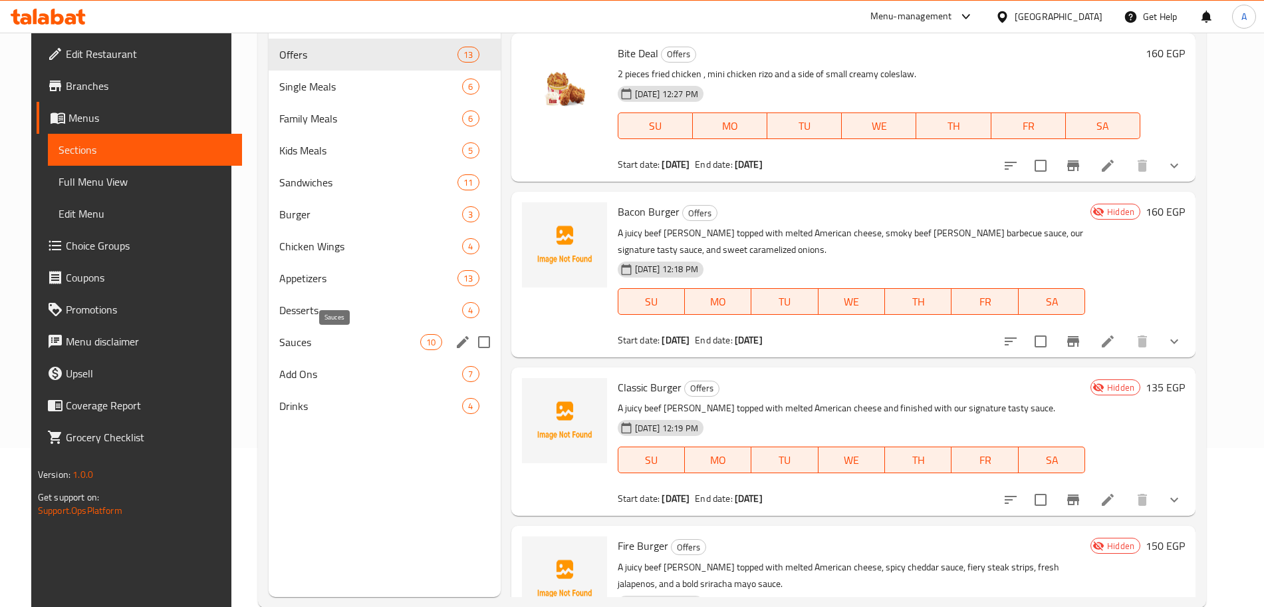
scroll to position [186, 0]
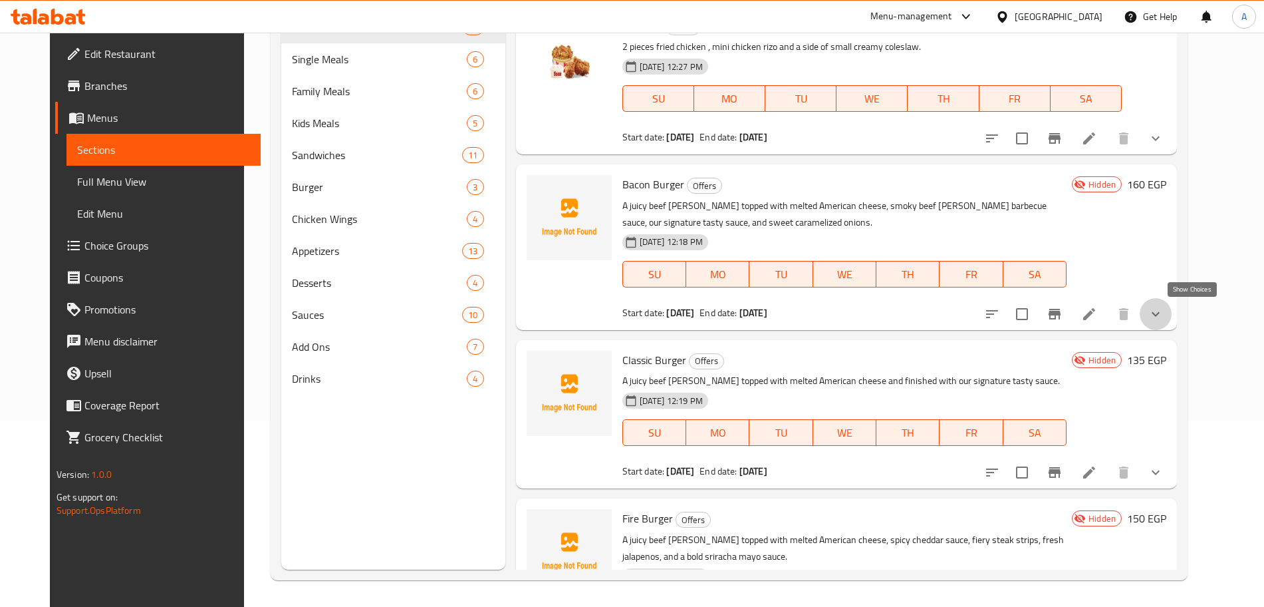
click at [1164, 308] on icon "show more" at bounding box center [1156, 314] width 16 height 16
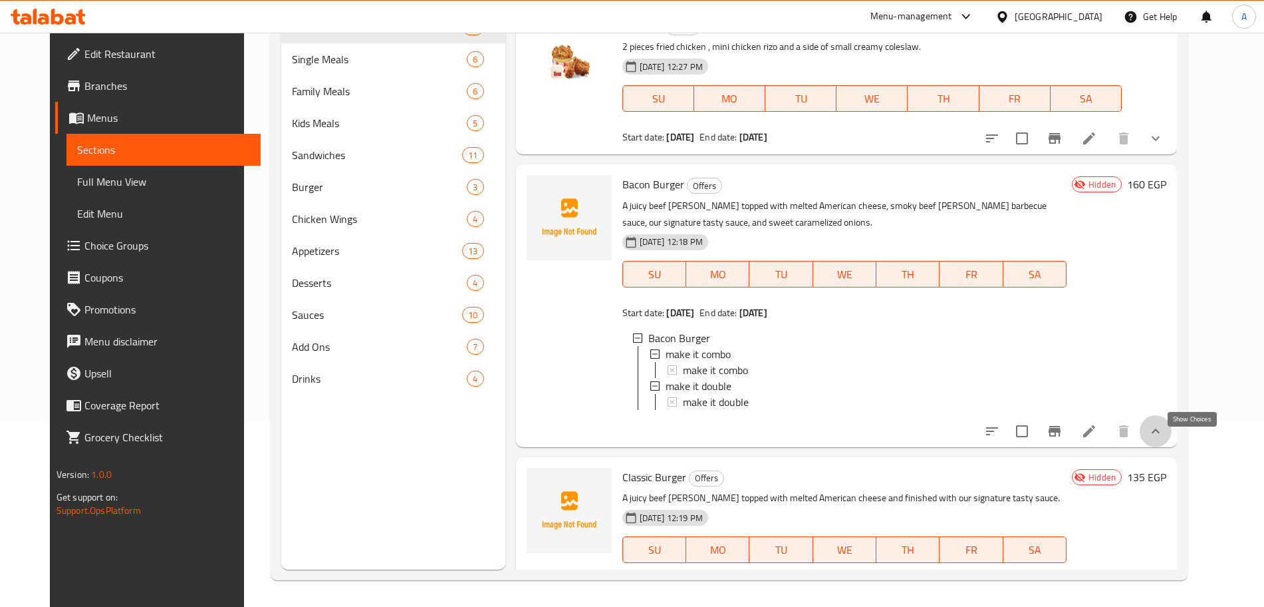
click at [1164, 439] on icon "show more" at bounding box center [1156, 431] width 16 height 16
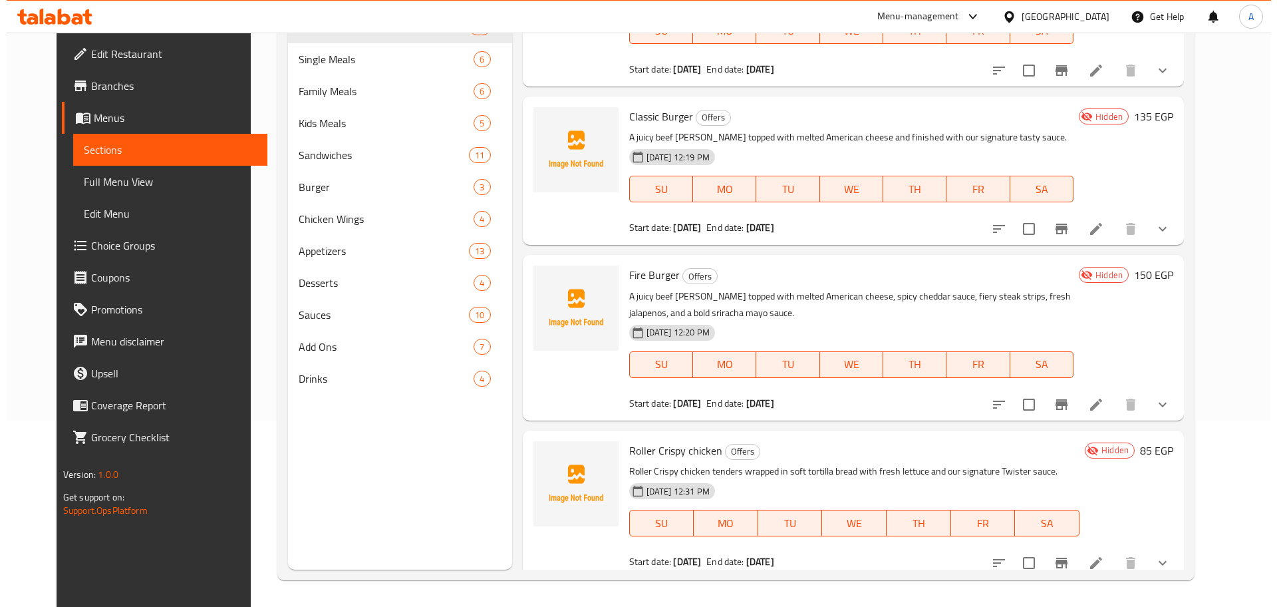
scroll to position [243, 0]
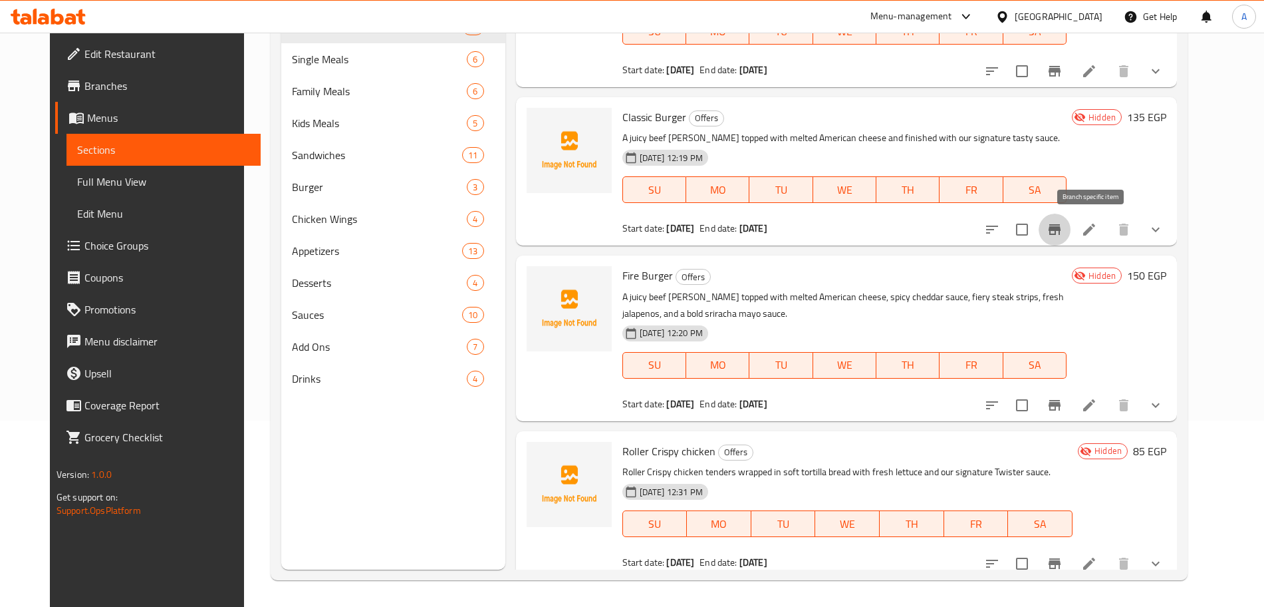
click at [1071, 229] on button "Branch-specific-item" at bounding box center [1055, 229] width 32 height 32
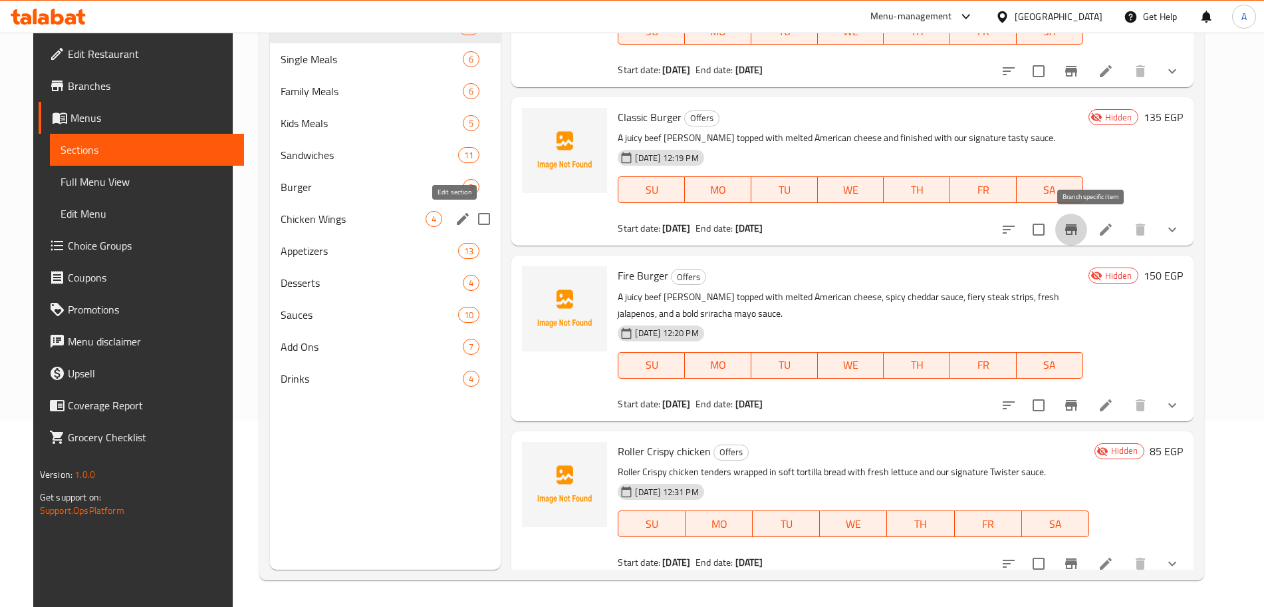
scroll to position [0, 0]
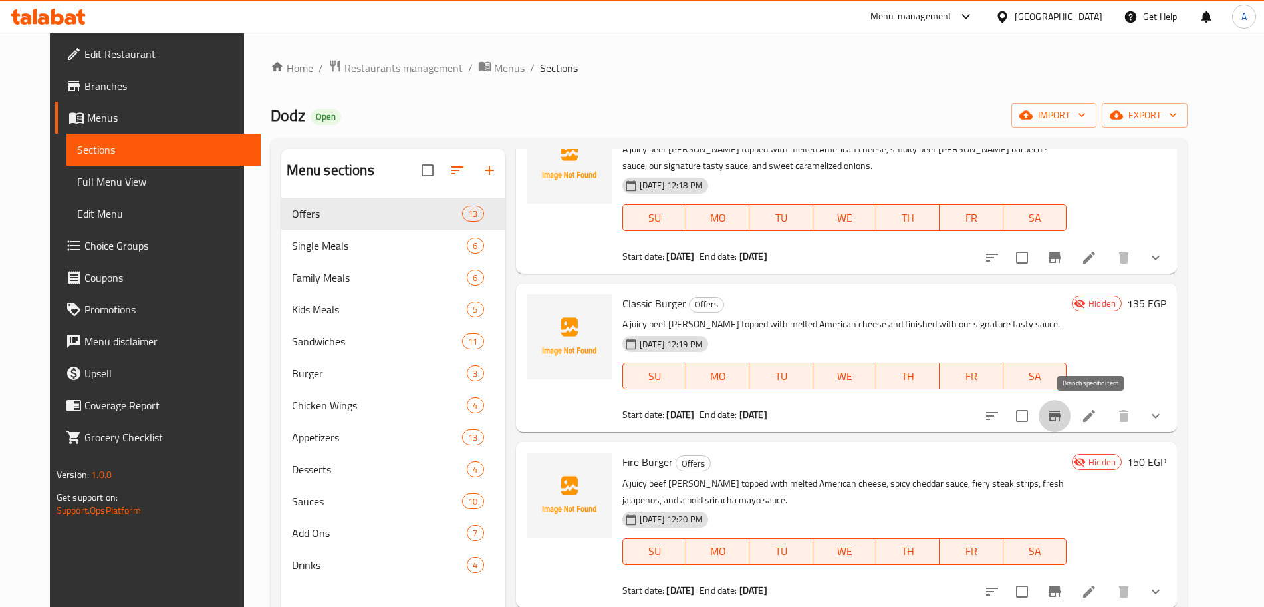
click at [142, 81] on span "Branches" at bounding box center [167, 86] width 166 height 16
